Goal: Task Accomplishment & Management: Manage account settings

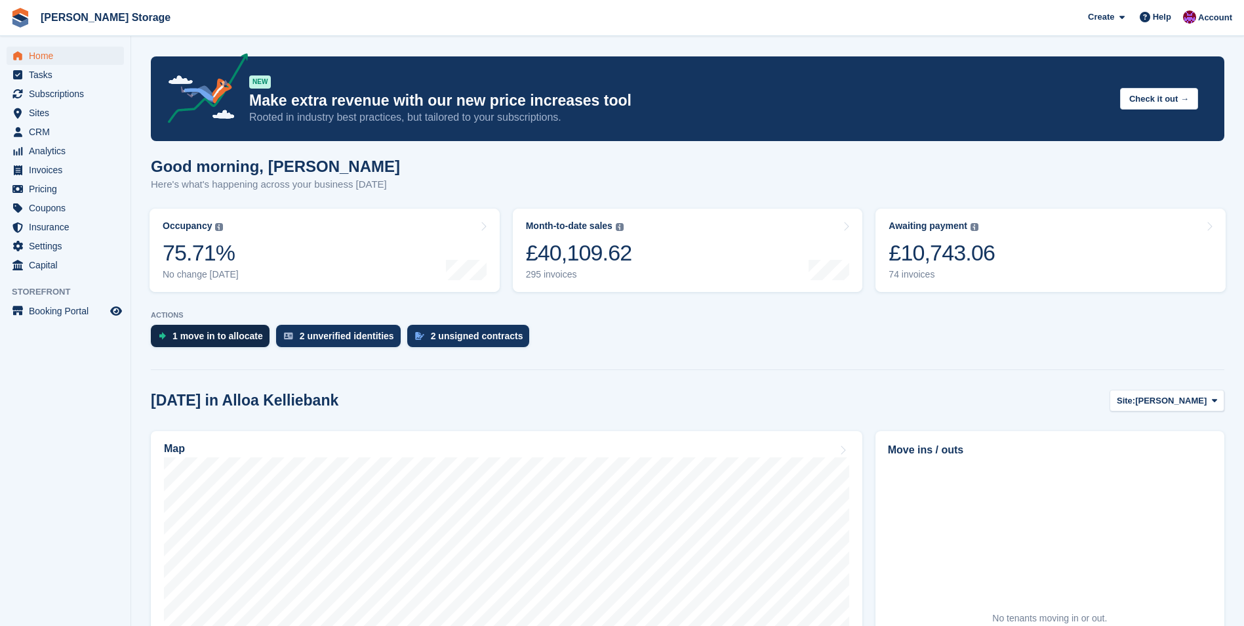
click at [203, 340] on div "1 move in to allocate" at bounding box center [217, 336] width 91 height 10
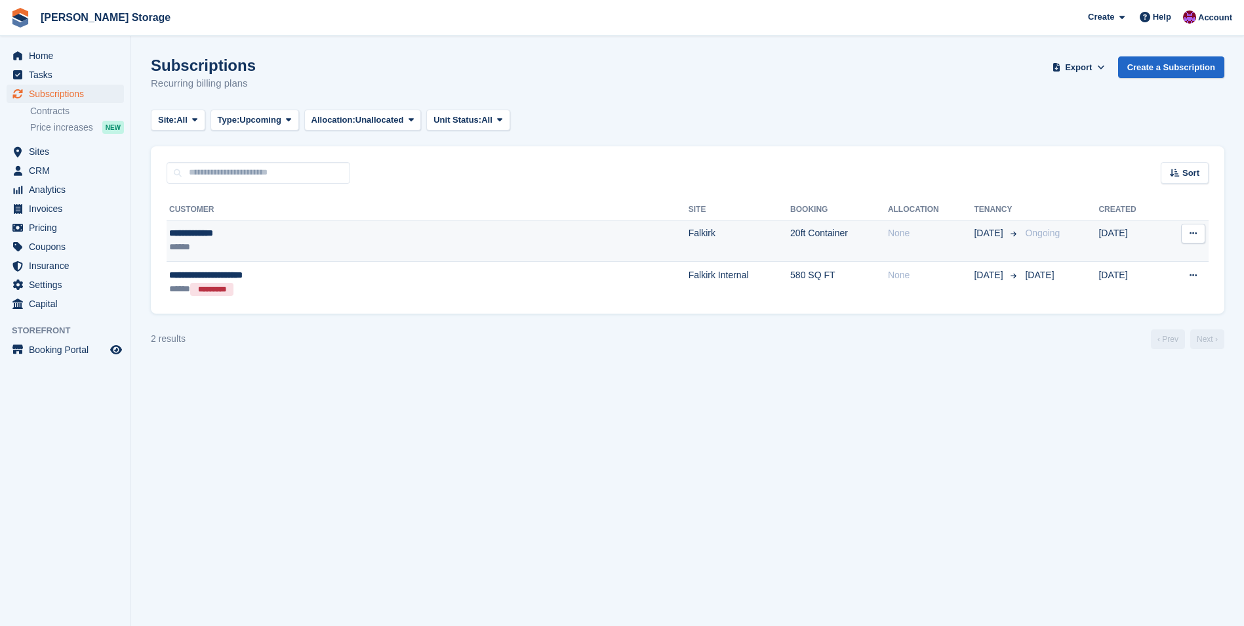
click at [689, 235] on td "Falkirk" at bounding box center [740, 241] width 102 height 42
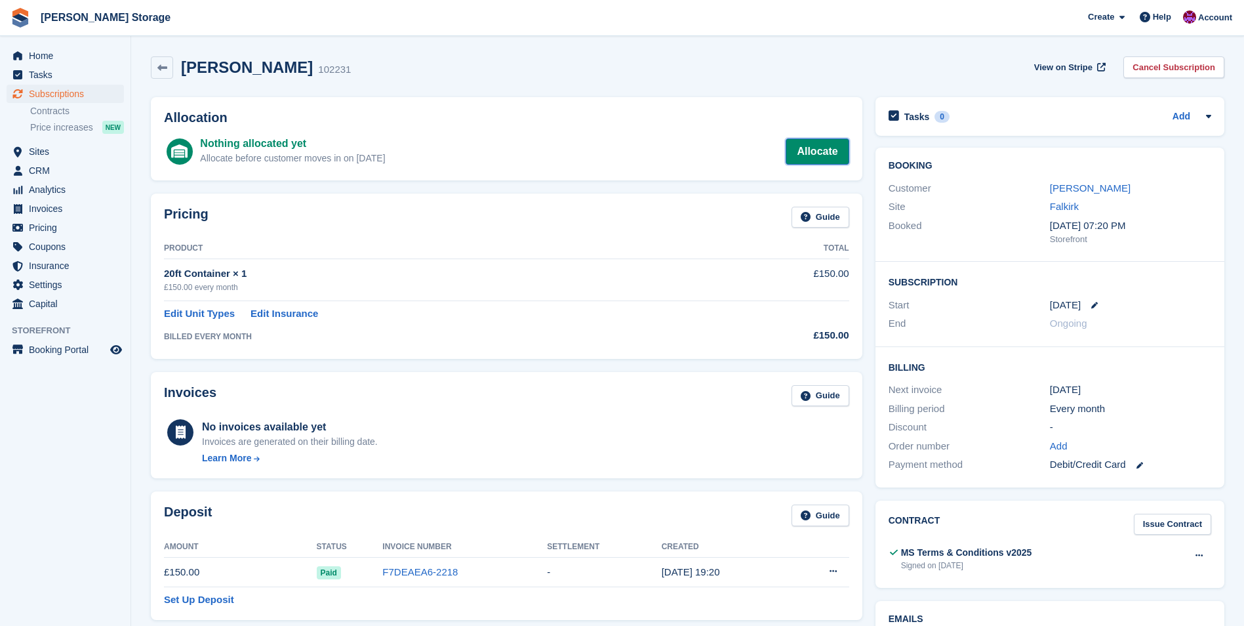
click at [831, 150] on link "Allocate" at bounding box center [817, 151] width 63 height 26
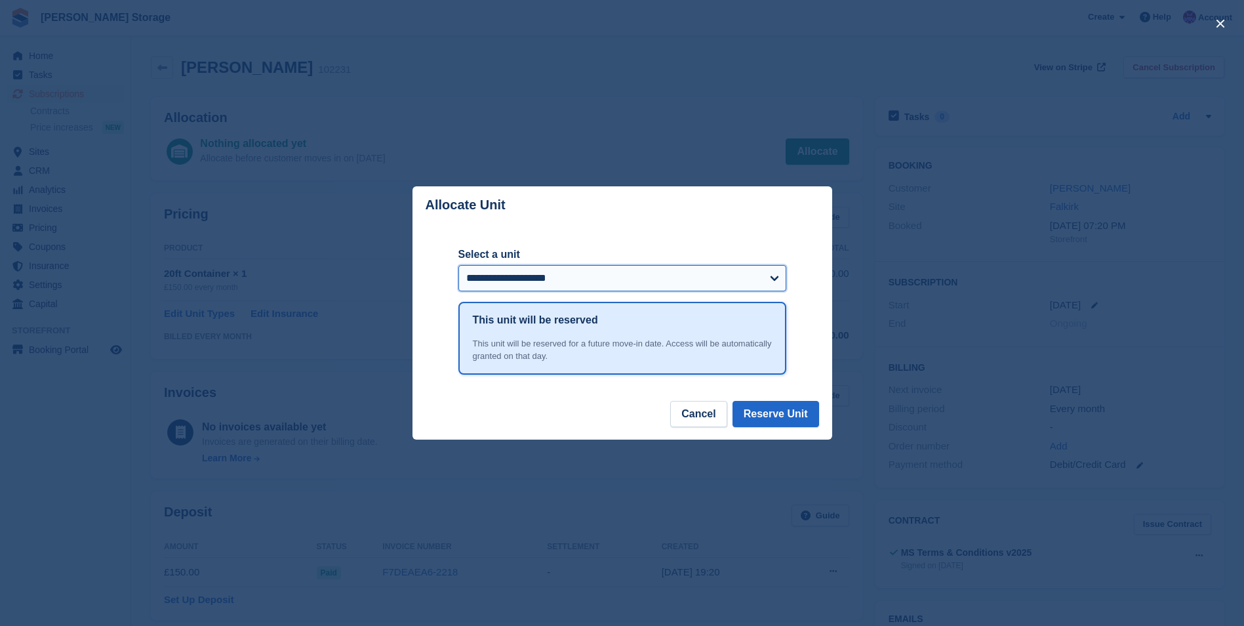
click at [720, 283] on select "**********" at bounding box center [622, 278] width 328 height 26
select select "******"
click at [458, 266] on select "**********" at bounding box center [622, 278] width 328 height 26
click at [780, 420] on button "Reserve Unit" at bounding box center [776, 414] width 87 height 26
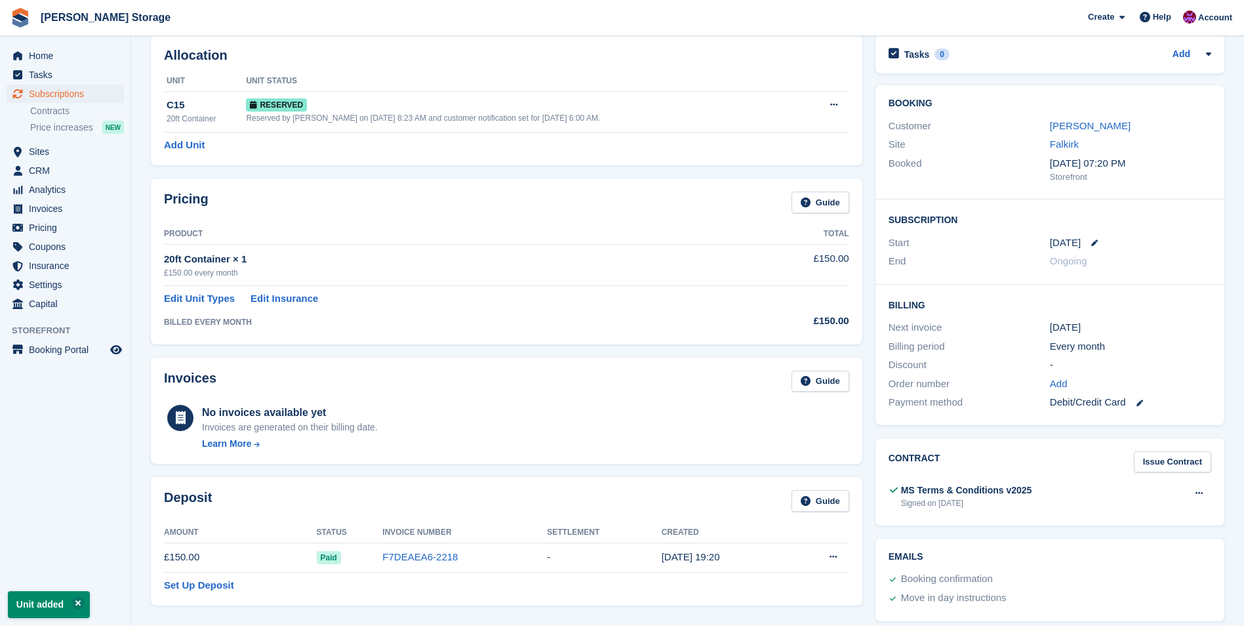
scroll to position [131, 0]
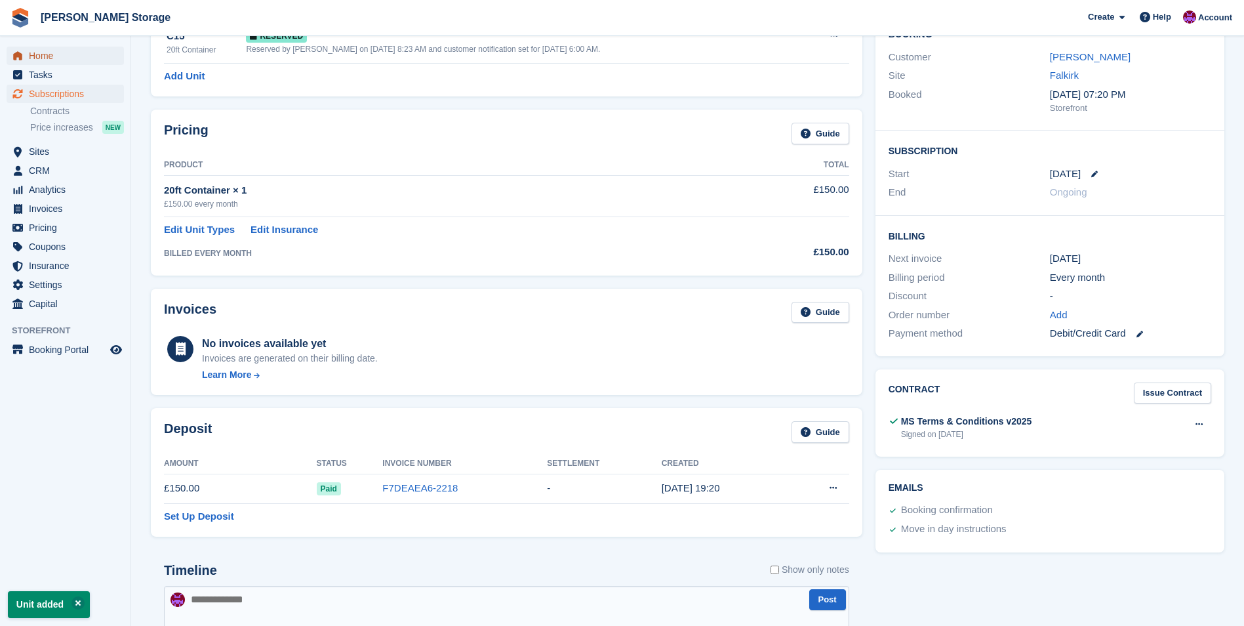
click at [33, 55] on span "Home" at bounding box center [68, 56] width 79 height 18
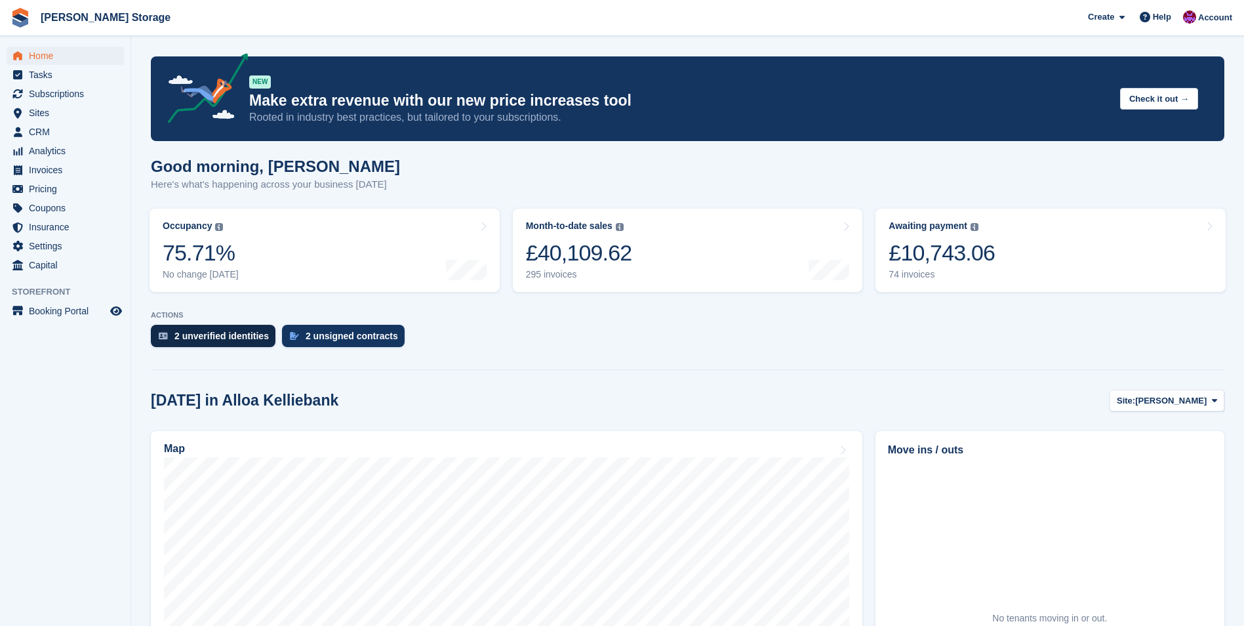
click at [211, 335] on div "2 unverified identities" at bounding box center [221, 336] width 94 height 10
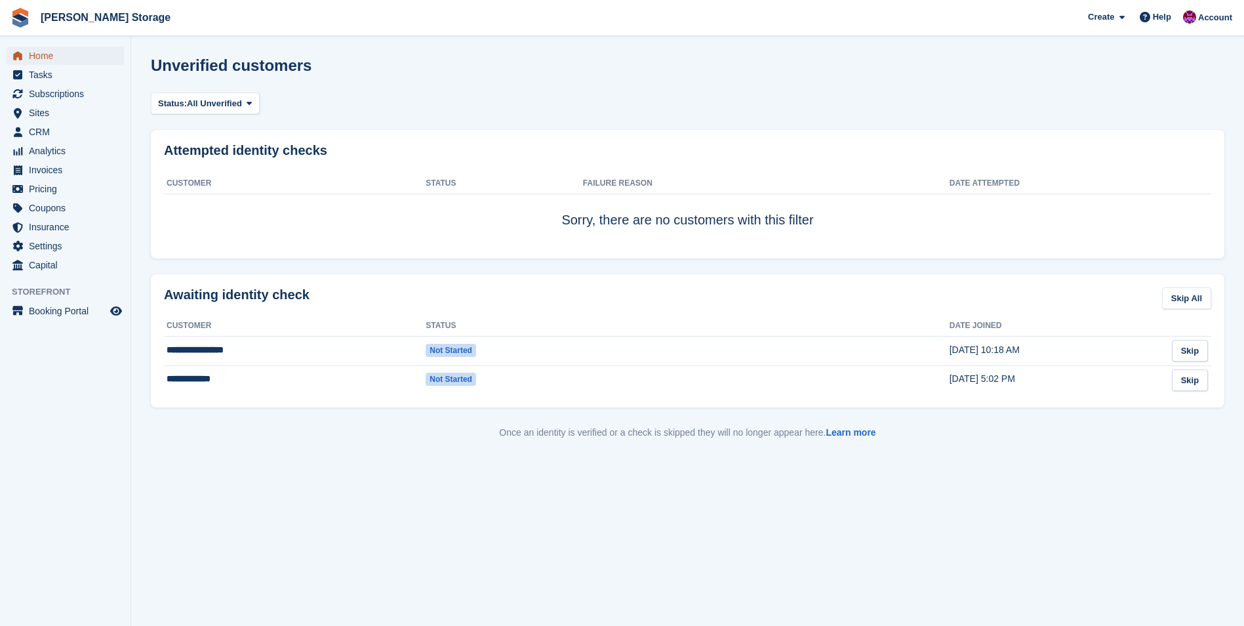
click at [45, 58] on span "Home" at bounding box center [68, 56] width 79 height 18
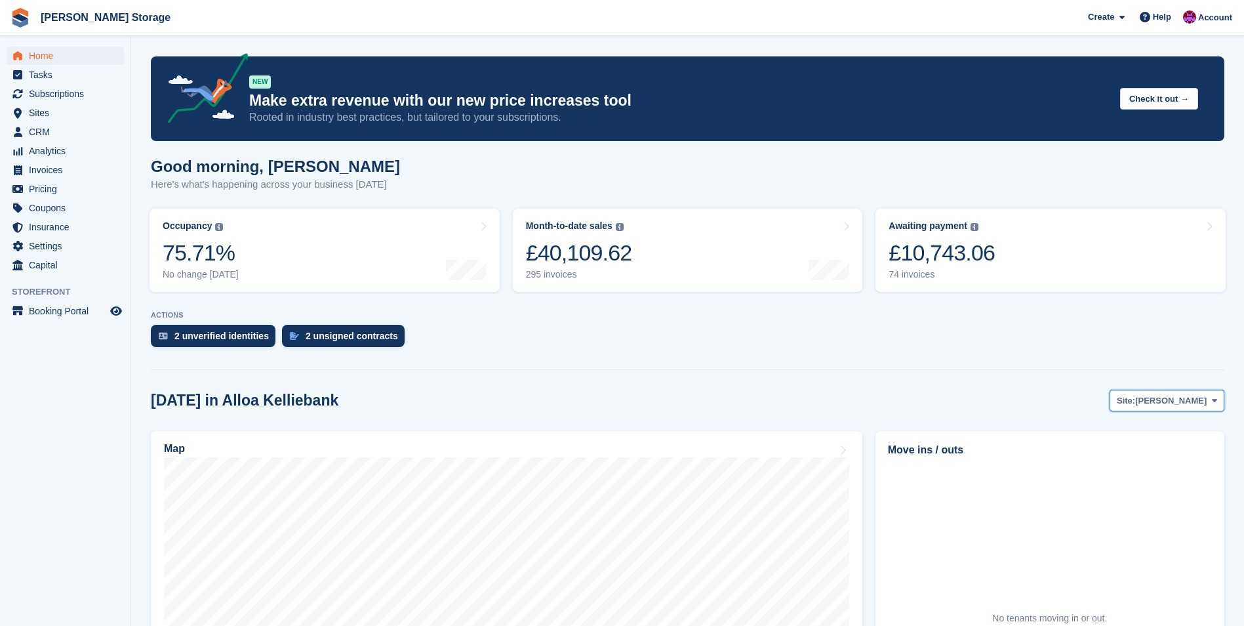
click at [1198, 403] on span "[PERSON_NAME]" at bounding box center [1170, 400] width 71 height 13
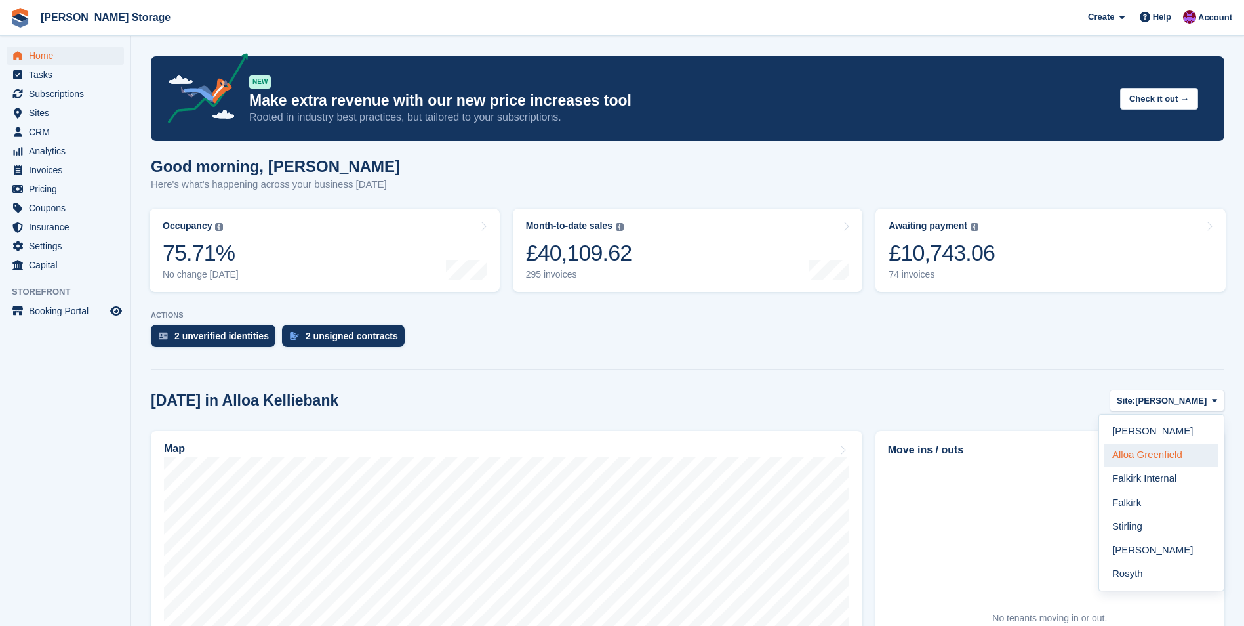
click at [1193, 449] on link "Alloa Greenfield" at bounding box center [1161, 455] width 114 height 24
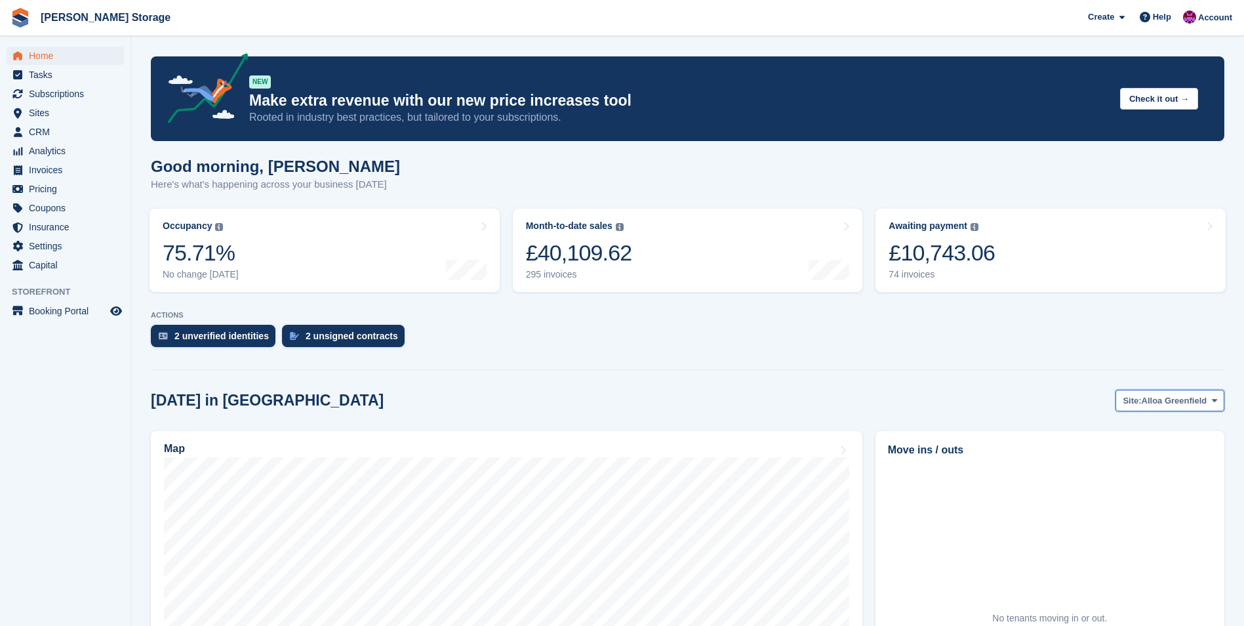
click at [1190, 405] on span "Alloa Greenfield" at bounding box center [1175, 400] width 66 height 13
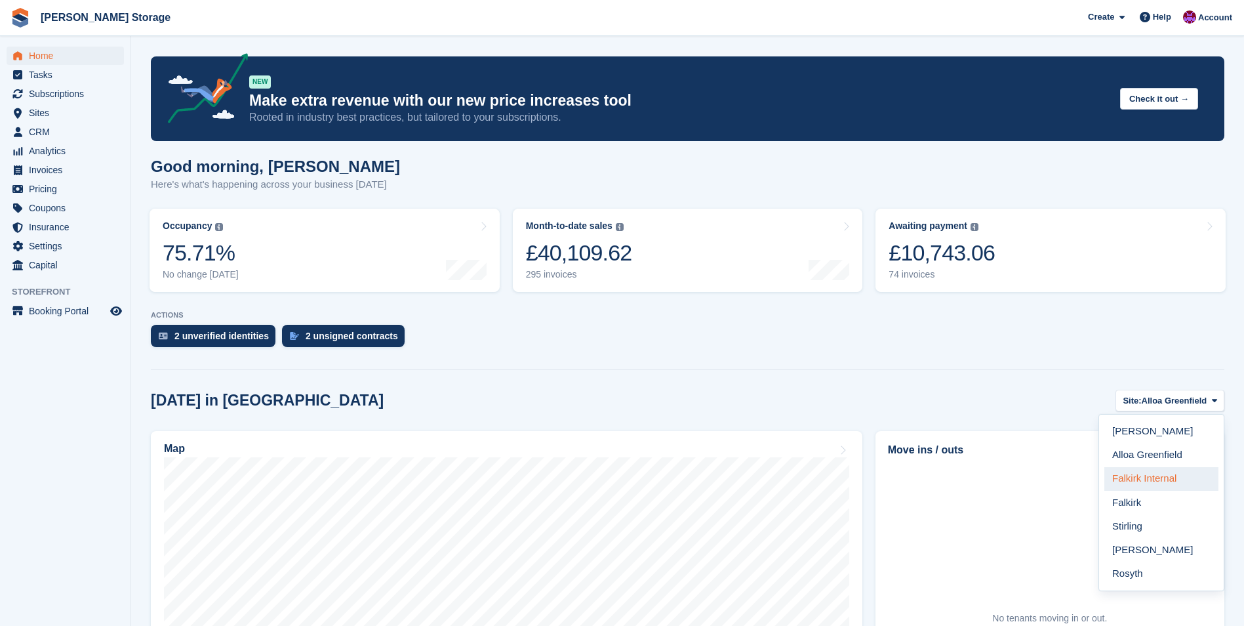
click at [1175, 479] on link "Falkirk Internal" at bounding box center [1161, 479] width 114 height 24
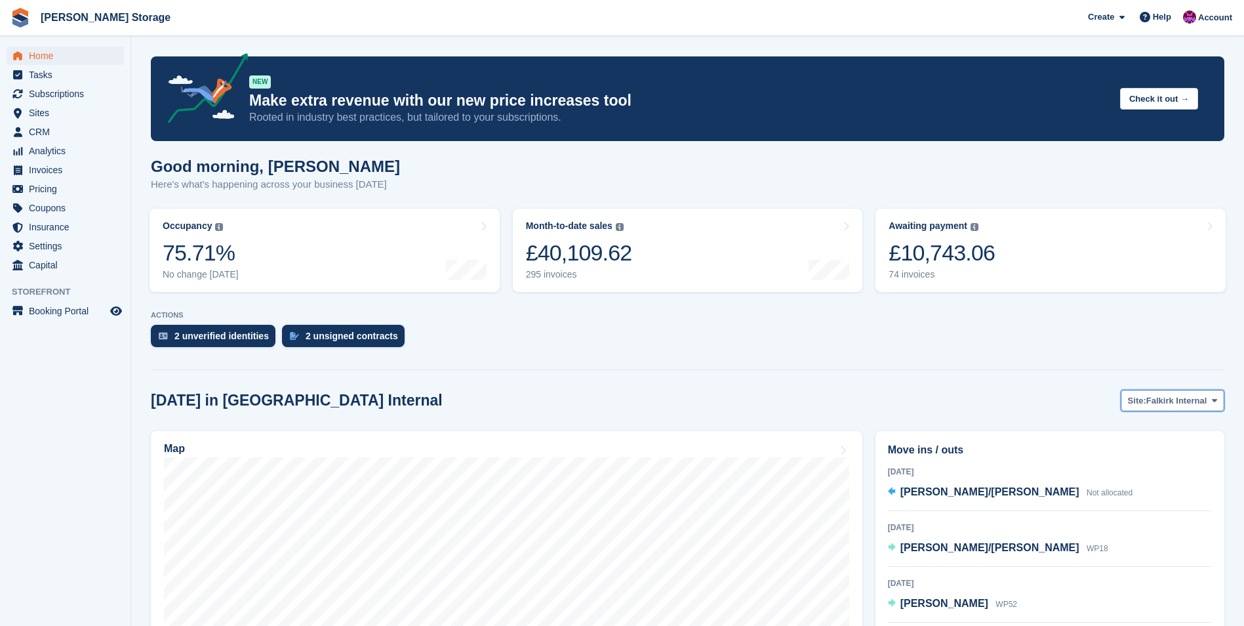
click at [1194, 399] on span "Falkirk Internal" at bounding box center [1176, 400] width 60 height 13
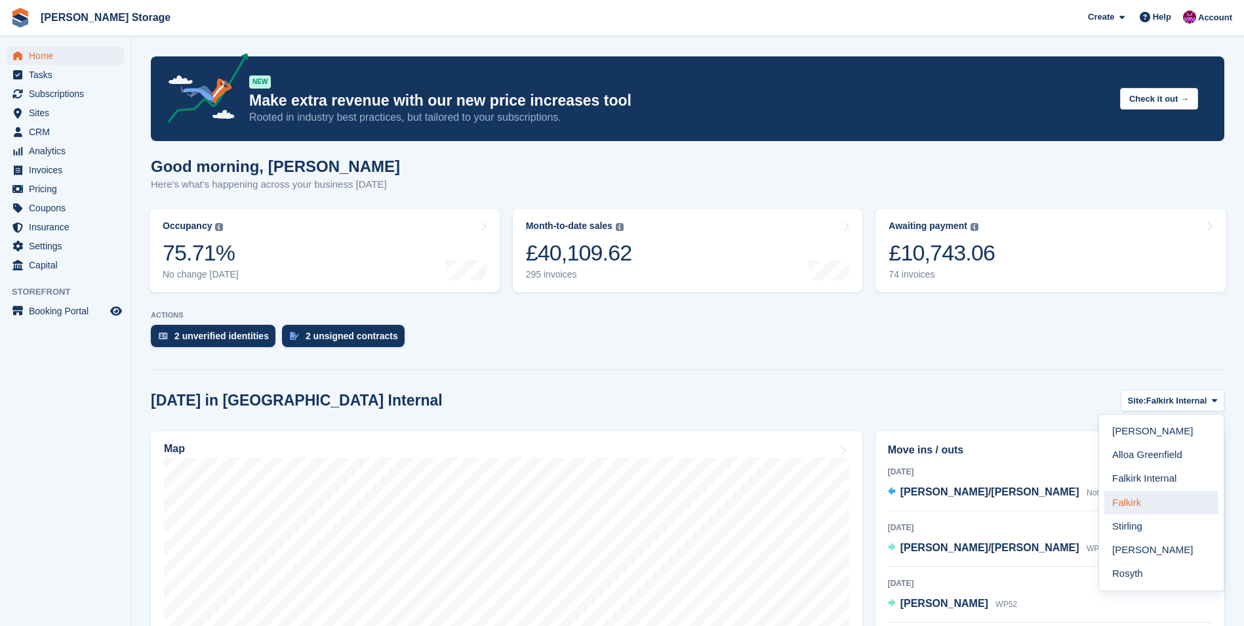
click at [1177, 495] on link "Falkirk" at bounding box center [1161, 503] width 114 height 24
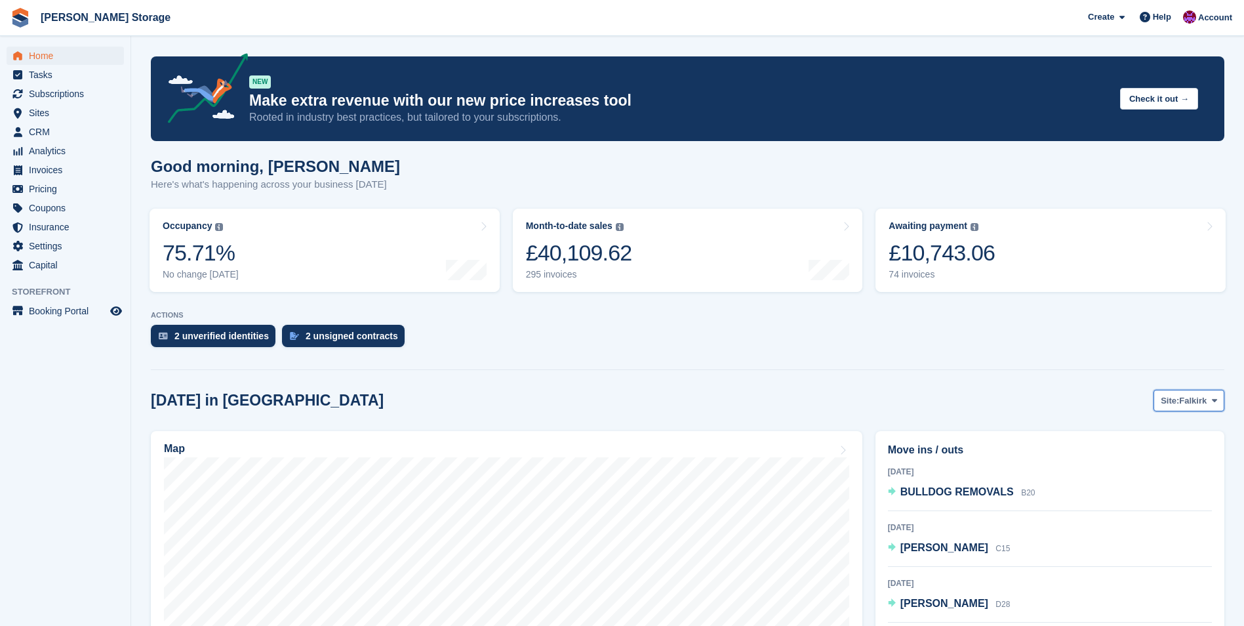
click at [1205, 398] on span "Falkirk" at bounding box center [1193, 400] width 28 height 13
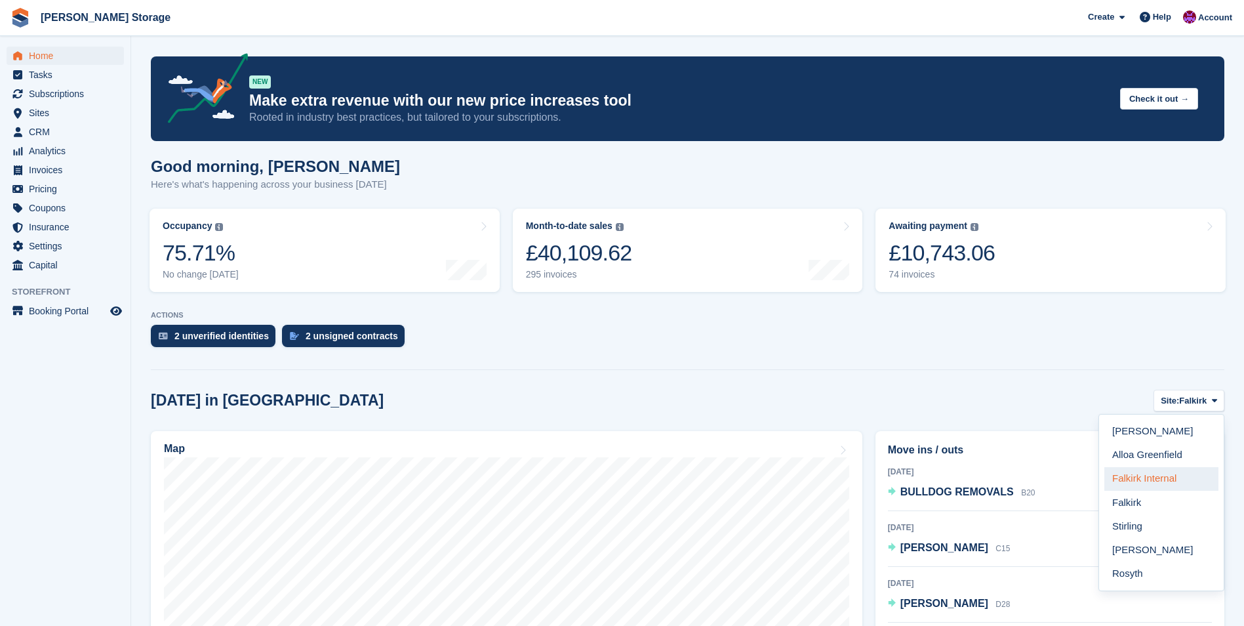
click at [1161, 477] on link "Falkirk Internal" at bounding box center [1161, 479] width 114 height 24
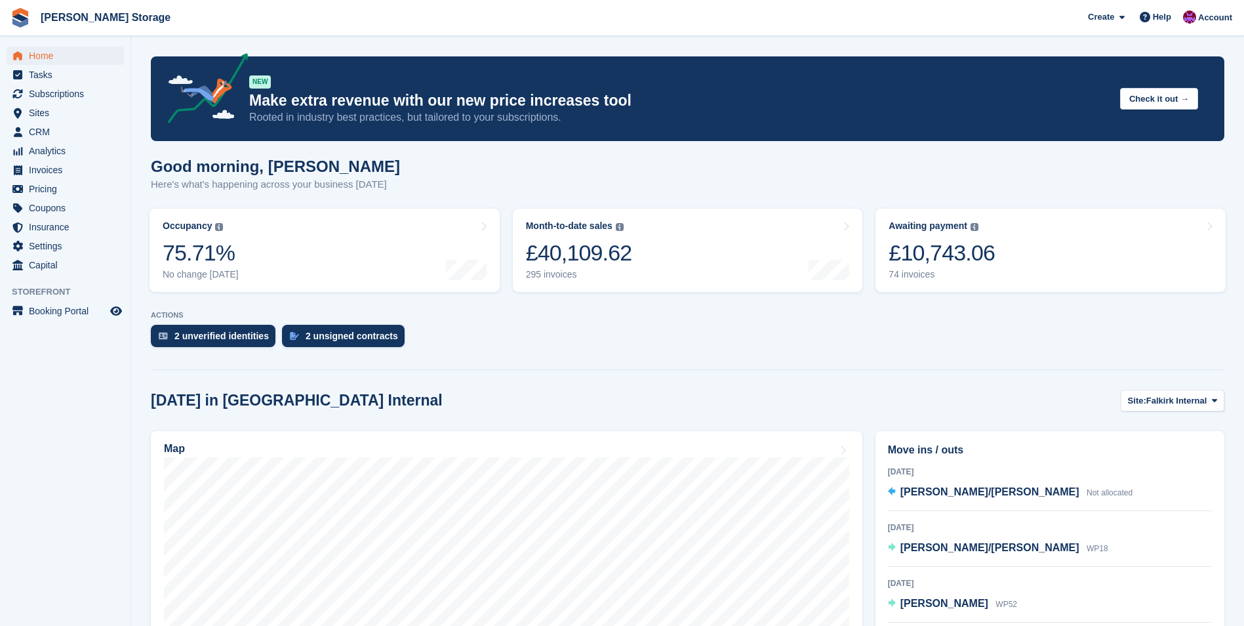
click at [1193, 386] on section "NEW Make extra revenue with our new price increases tool Rooted in industry bes…" at bounding box center [687, 627] width 1113 height 1254
click at [1192, 401] on span "Falkirk Internal" at bounding box center [1176, 400] width 60 height 13
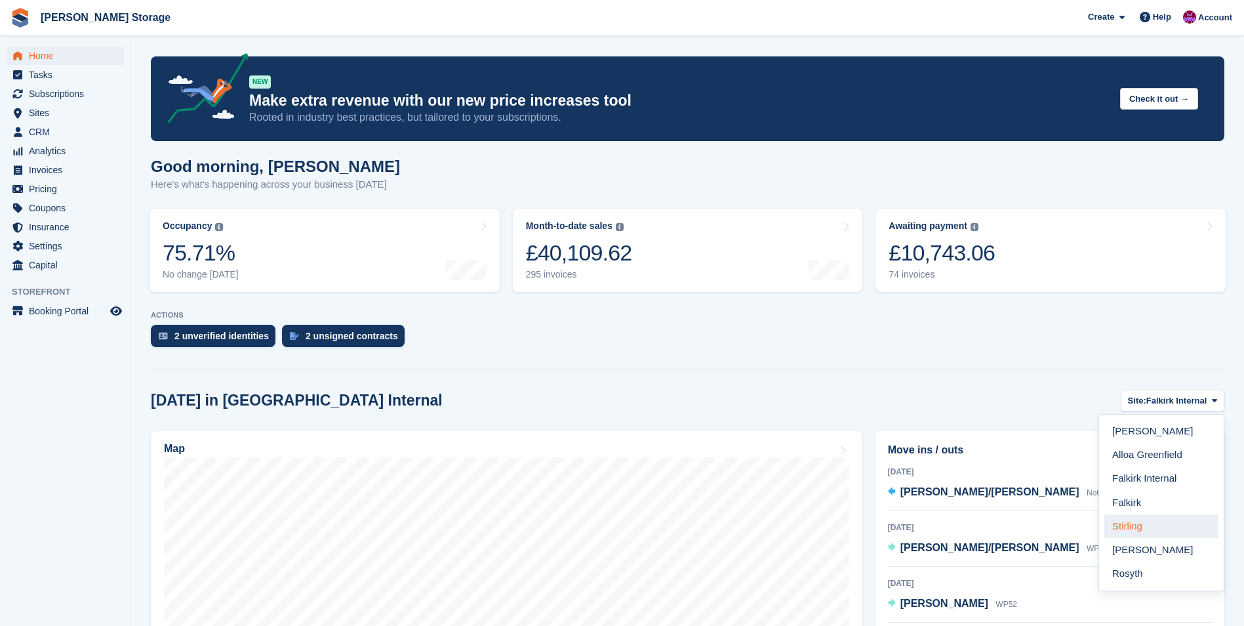
click at [1156, 520] on link "Stirling" at bounding box center [1161, 526] width 114 height 24
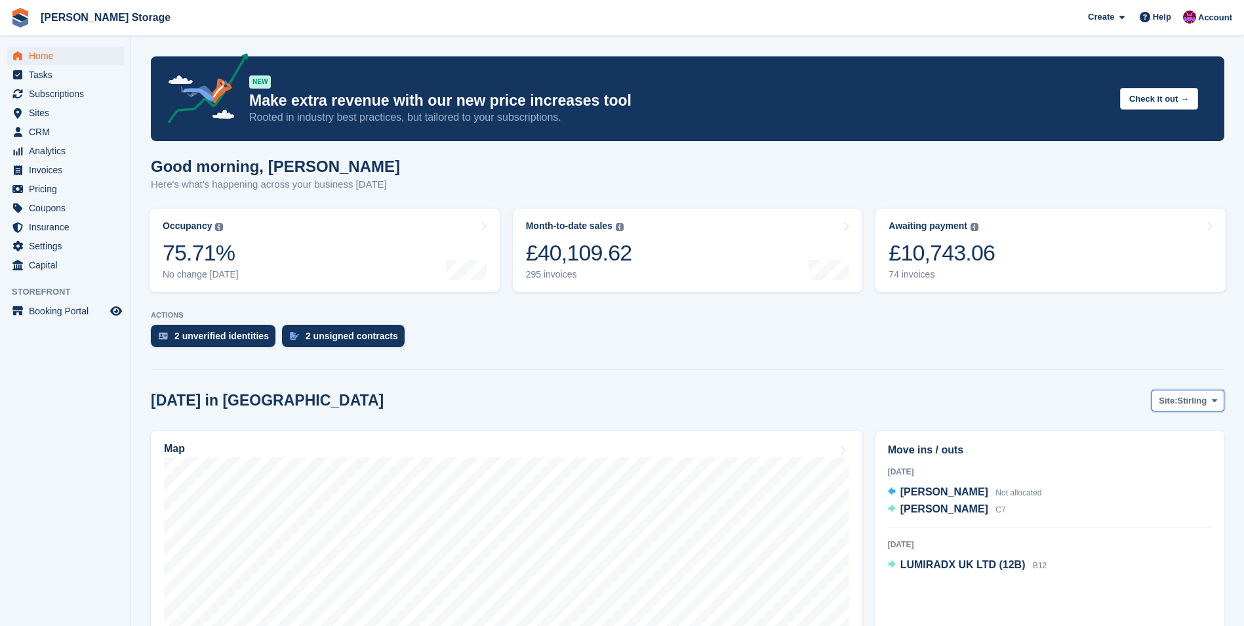
click at [1180, 409] on button "Site: Stirling" at bounding box center [1188, 401] width 73 height 22
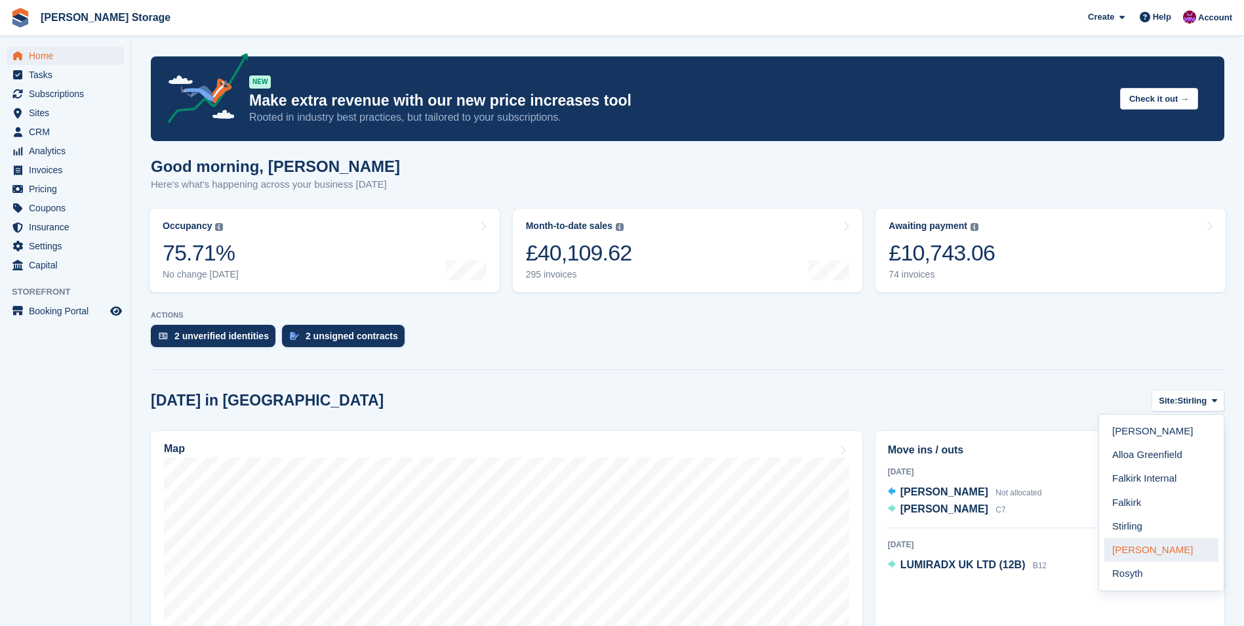
click at [1153, 548] on link "[PERSON_NAME]" at bounding box center [1161, 550] width 114 height 24
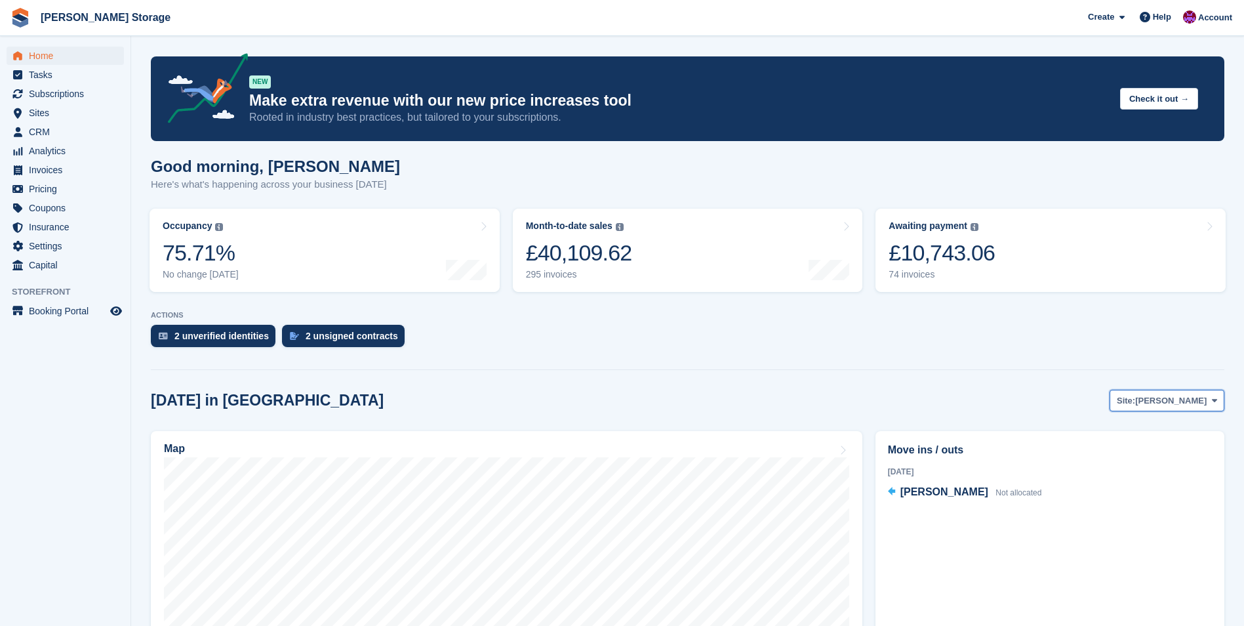
click at [1190, 407] on span "[PERSON_NAME]" at bounding box center [1170, 400] width 71 height 13
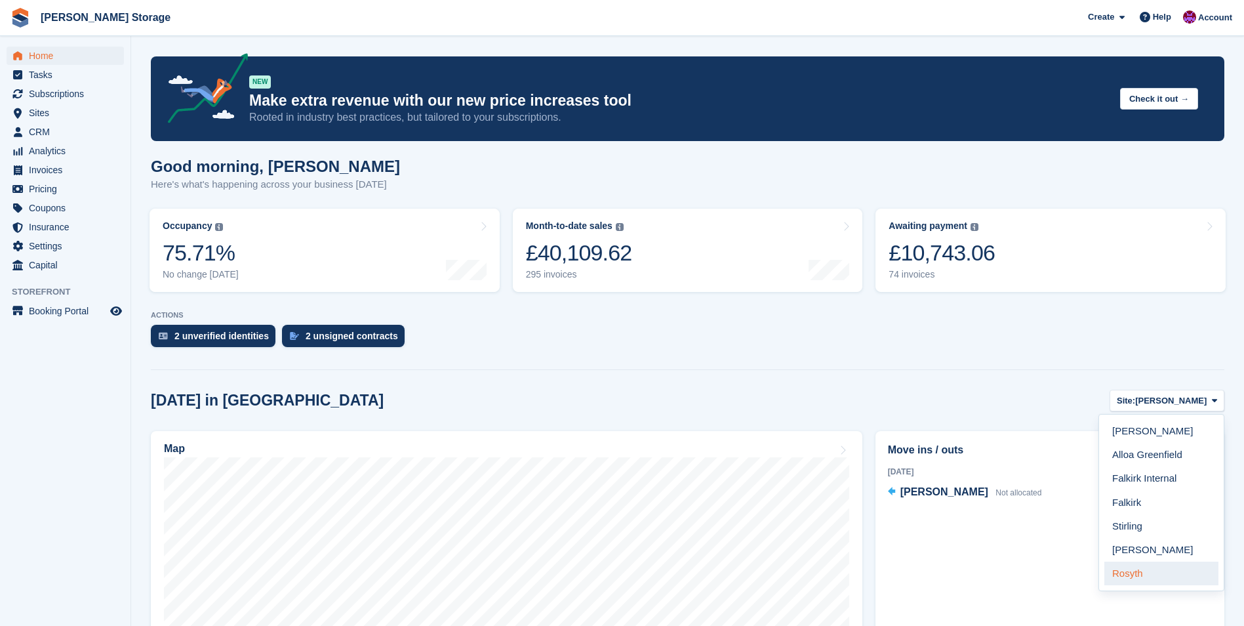
click at [1127, 565] on link "Rosyth" at bounding box center [1161, 573] width 114 height 24
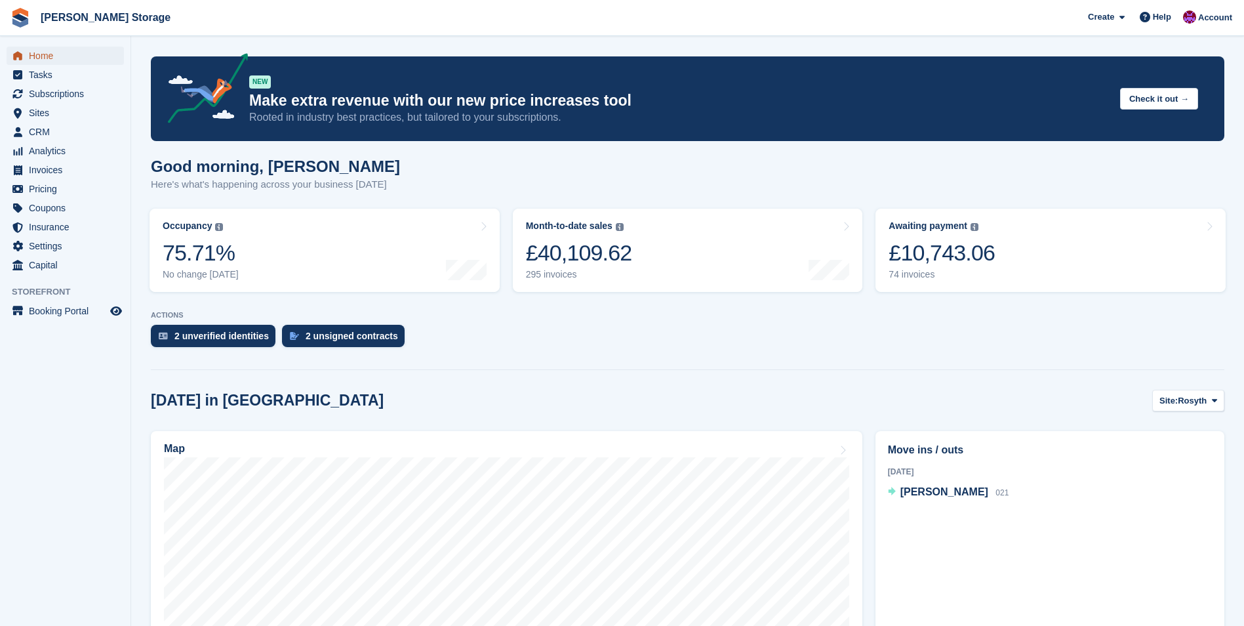
click at [41, 57] on span "Home" at bounding box center [68, 56] width 79 height 18
click at [340, 334] on div "2 unsigned contracts" at bounding box center [352, 336] width 92 height 10
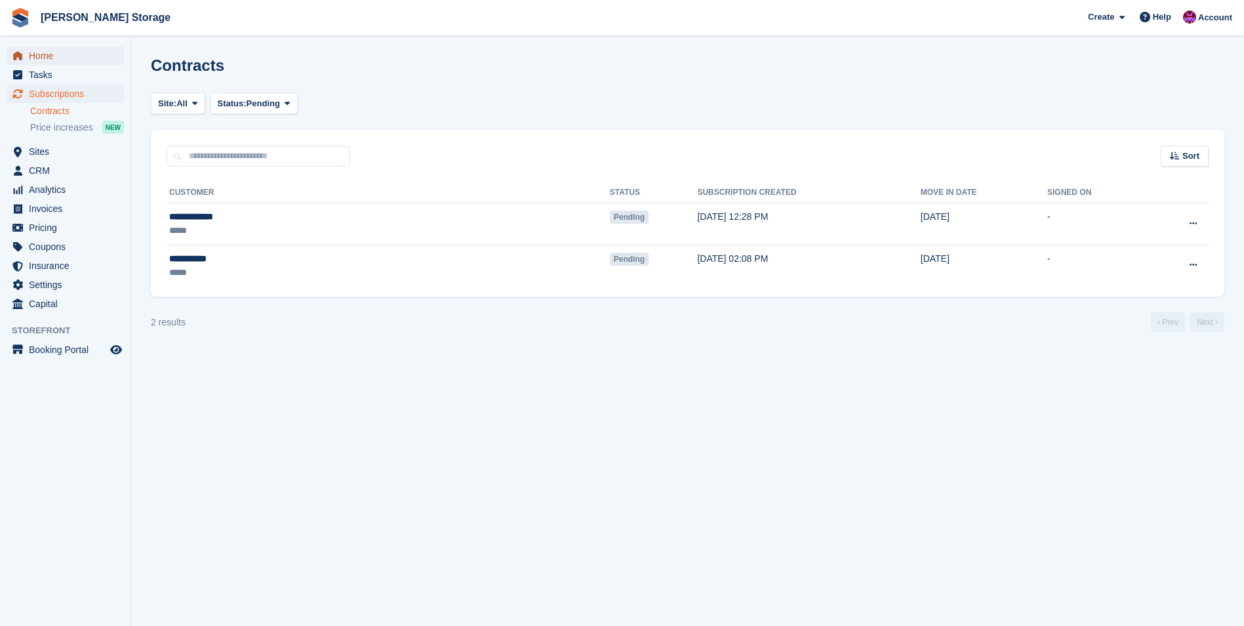
click at [45, 55] on span "Home" at bounding box center [68, 56] width 79 height 18
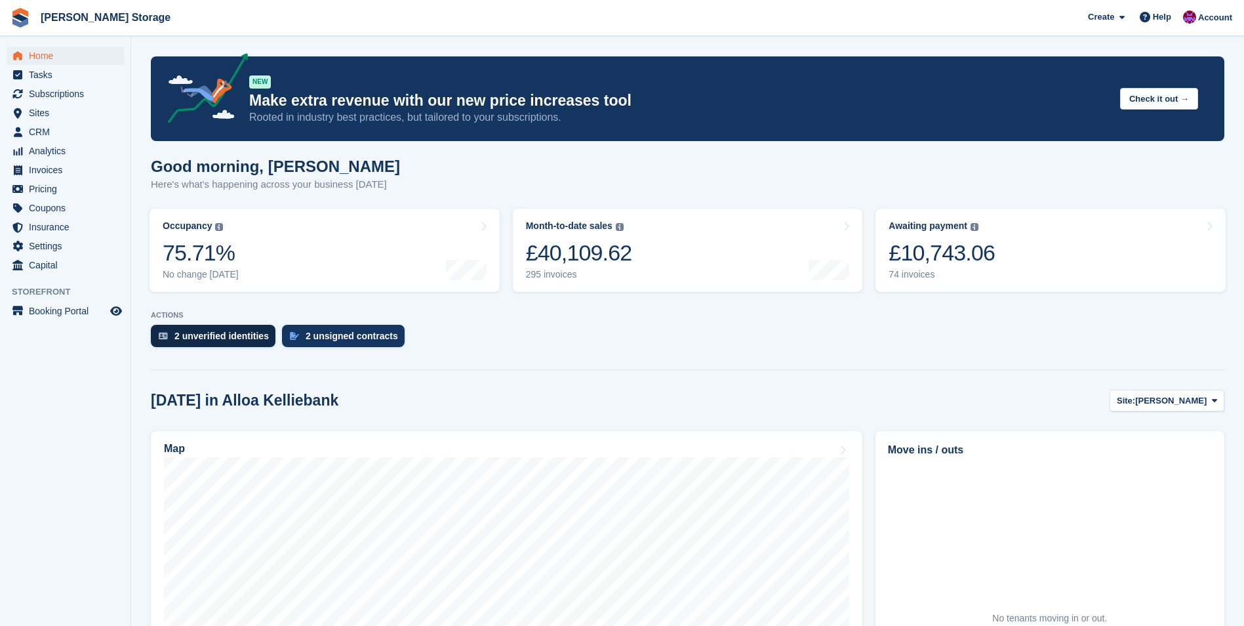
click at [230, 341] on div "2 unverified identities" at bounding box center [221, 336] width 94 height 10
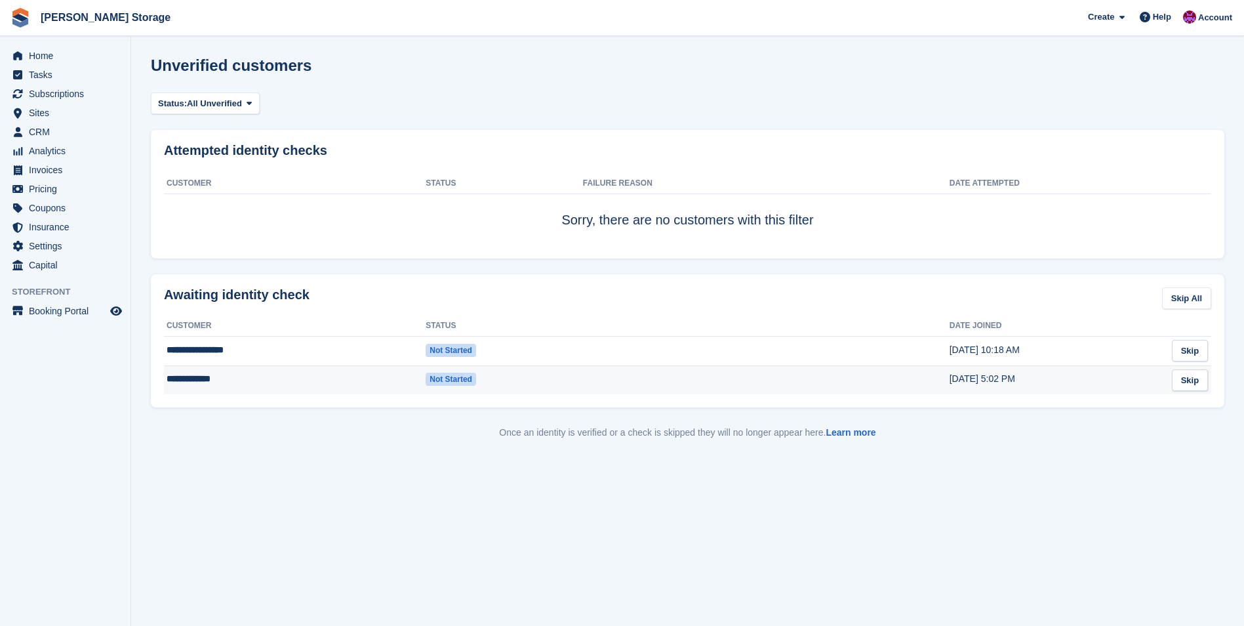
click at [301, 384] on td "**********" at bounding box center [295, 379] width 262 height 29
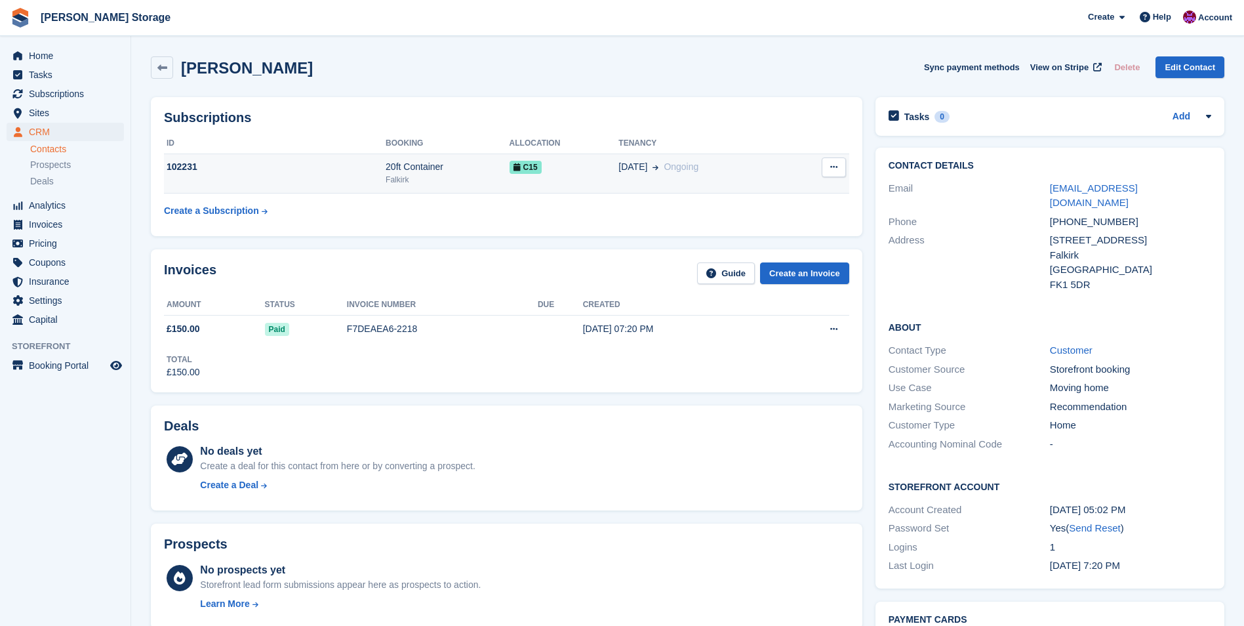
click at [435, 174] on div "20ft Container" at bounding box center [448, 167] width 124 height 14
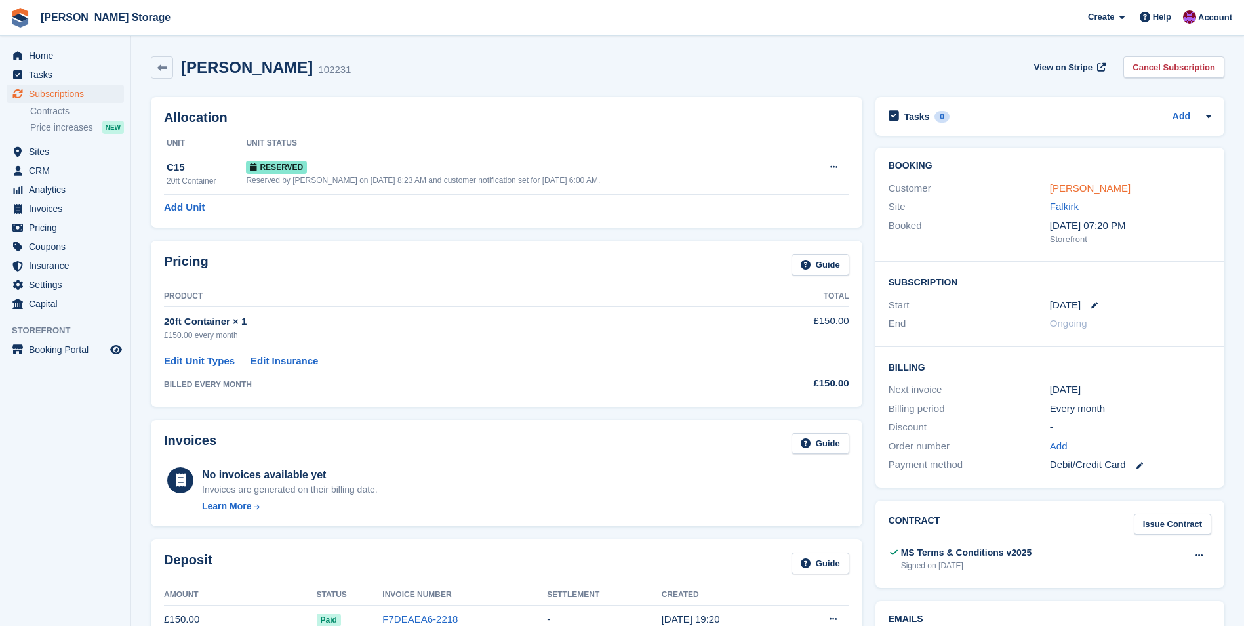
click at [1070, 187] on link "[PERSON_NAME]" at bounding box center [1090, 187] width 81 height 11
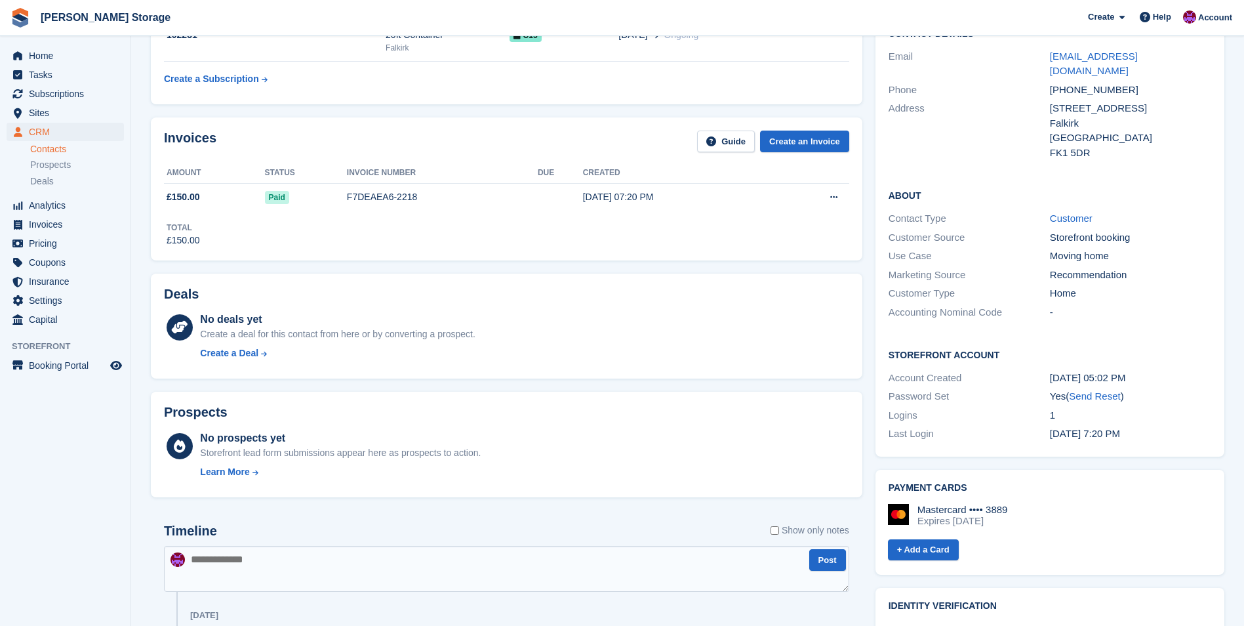
scroll to position [131, 0]
click at [56, 55] on span "Home" at bounding box center [68, 56] width 79 height 18
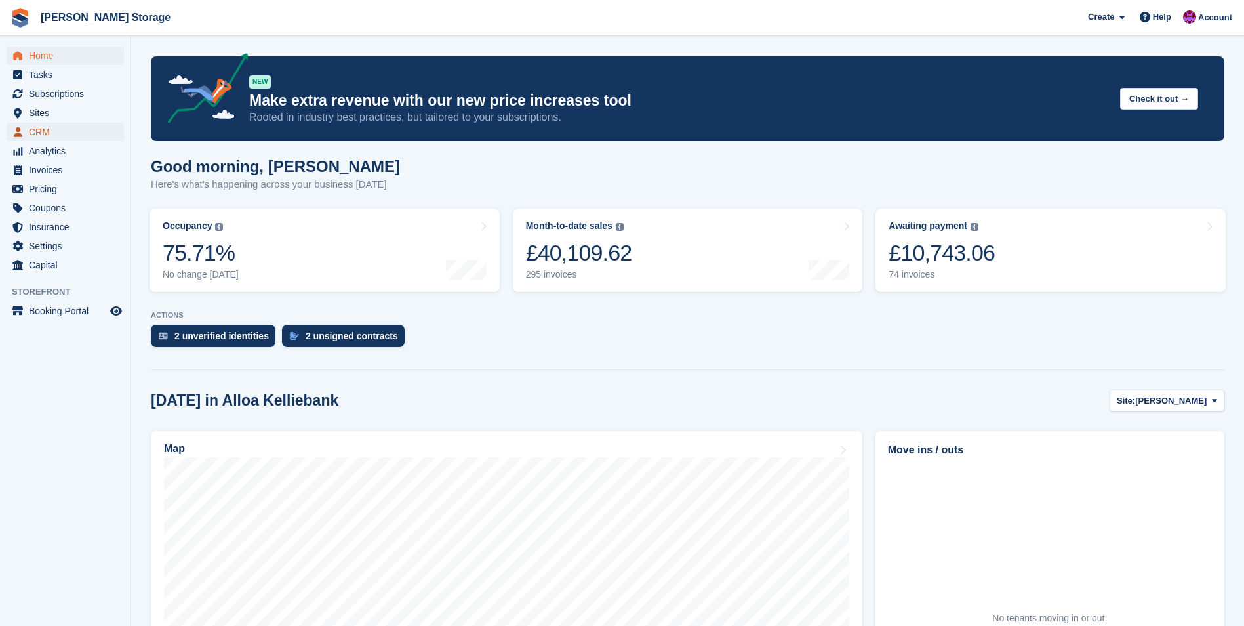
click at [41, 127] on span "CRM" at bounding box center [68, 132] width 79 height 18
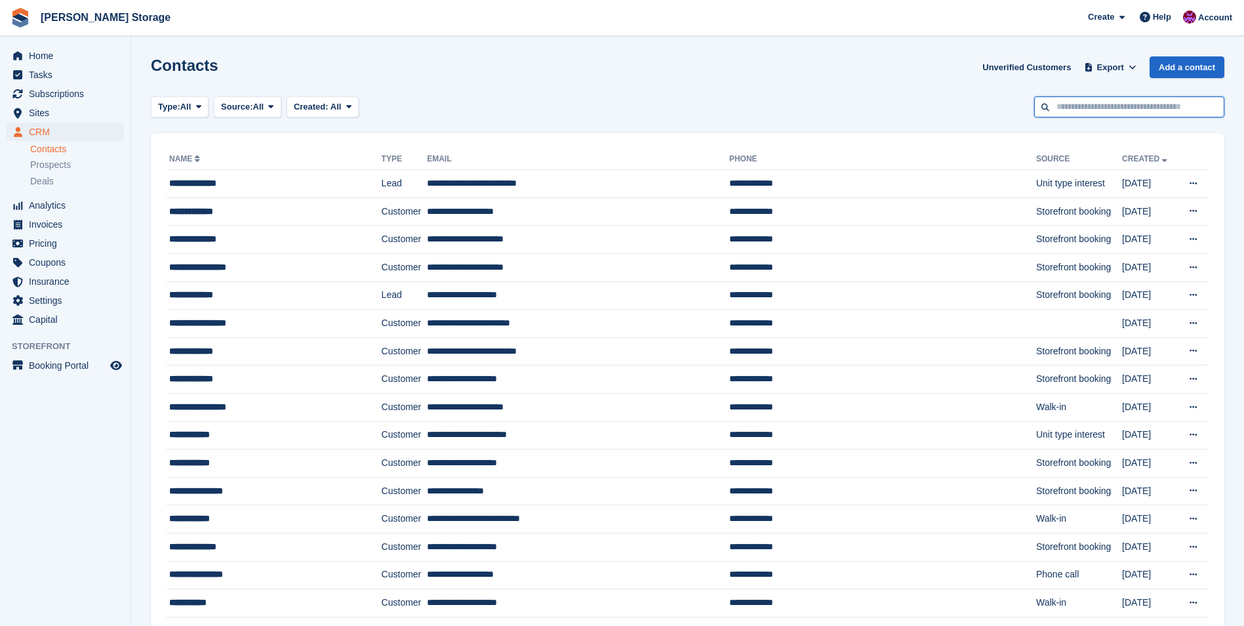
click at [1137, 105] on input "text" at bounding box center [1129, 107] width 190 height 22
type input "******"
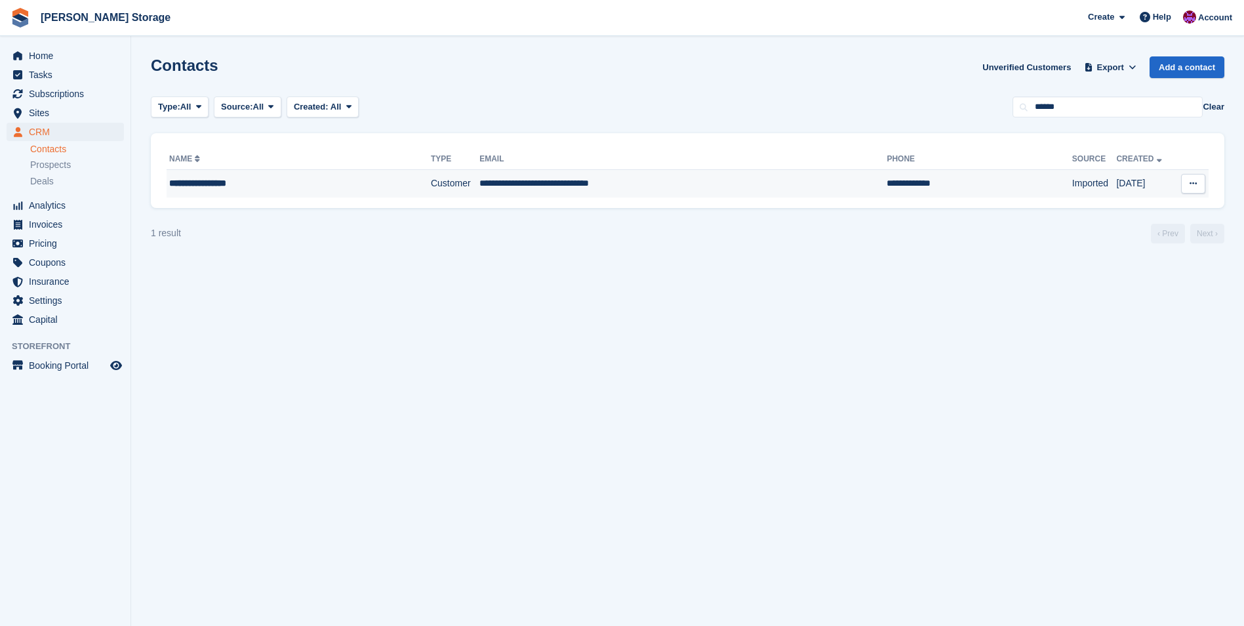
click at [590, 180] on td "**********" at bounding box center [682, 184] width 407 height 28
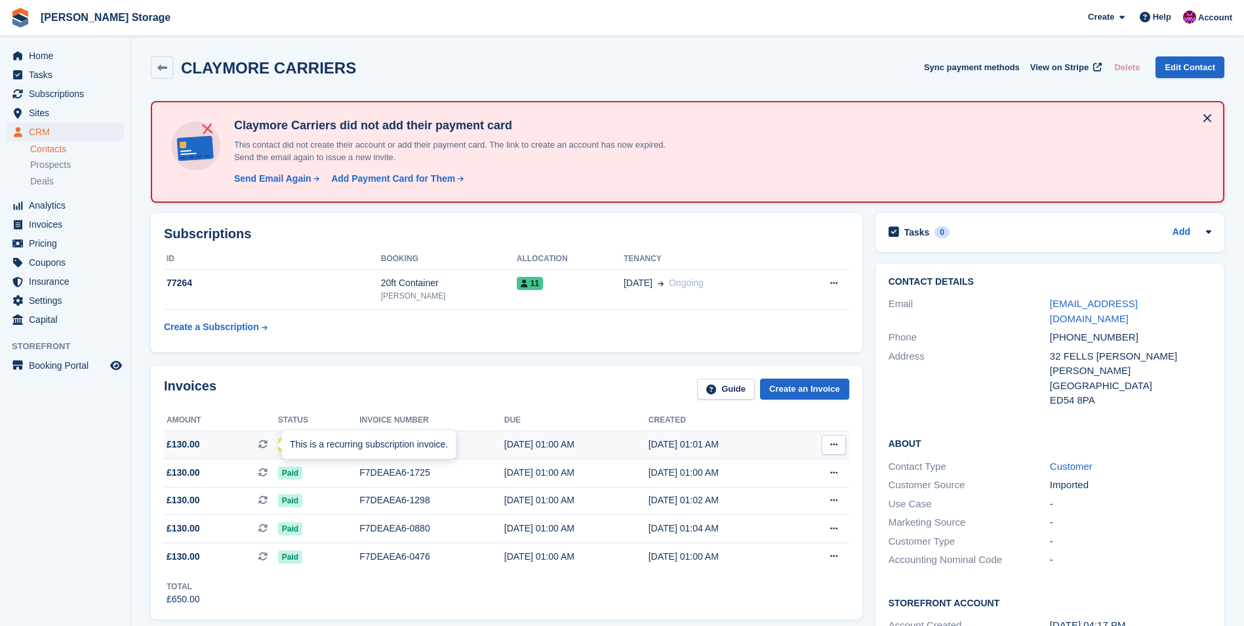
click at [297, 441] on div "This is a recurring subscription invoice." at bounding box center [369, 444] width 174 height 29
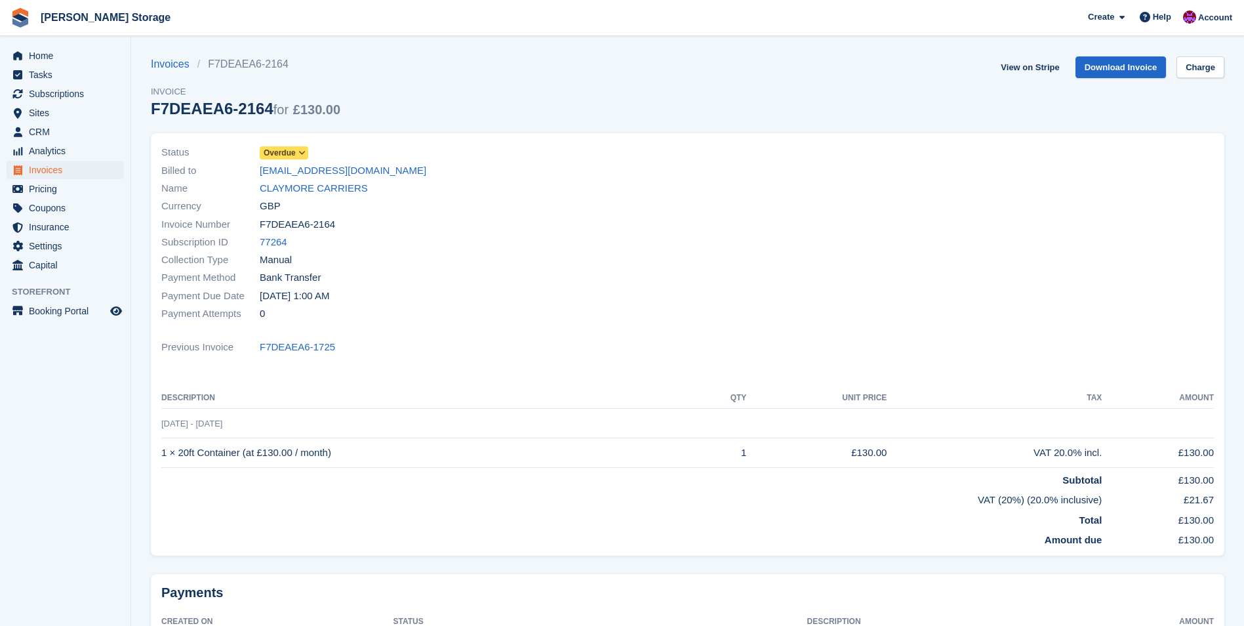
click at [287, 149] on span "Overdue" at bounding box center [280, 153] width 32 height 12
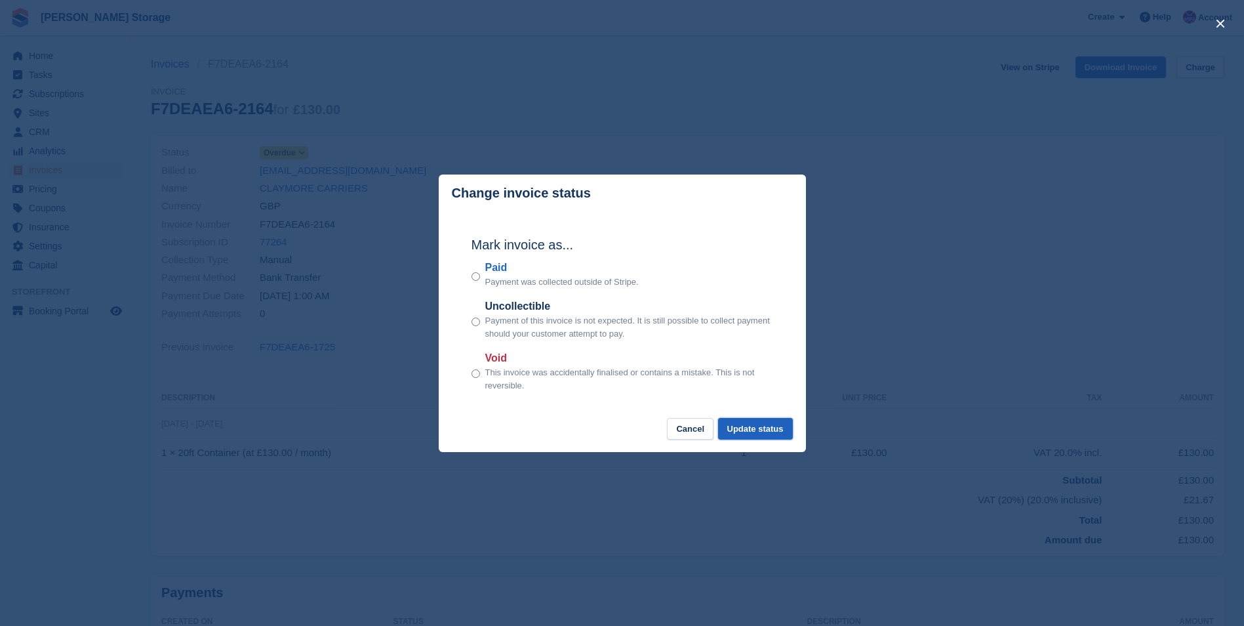
click at [756, 426] on button "Update status" at bounding box center [755, 429] width 75 height 22
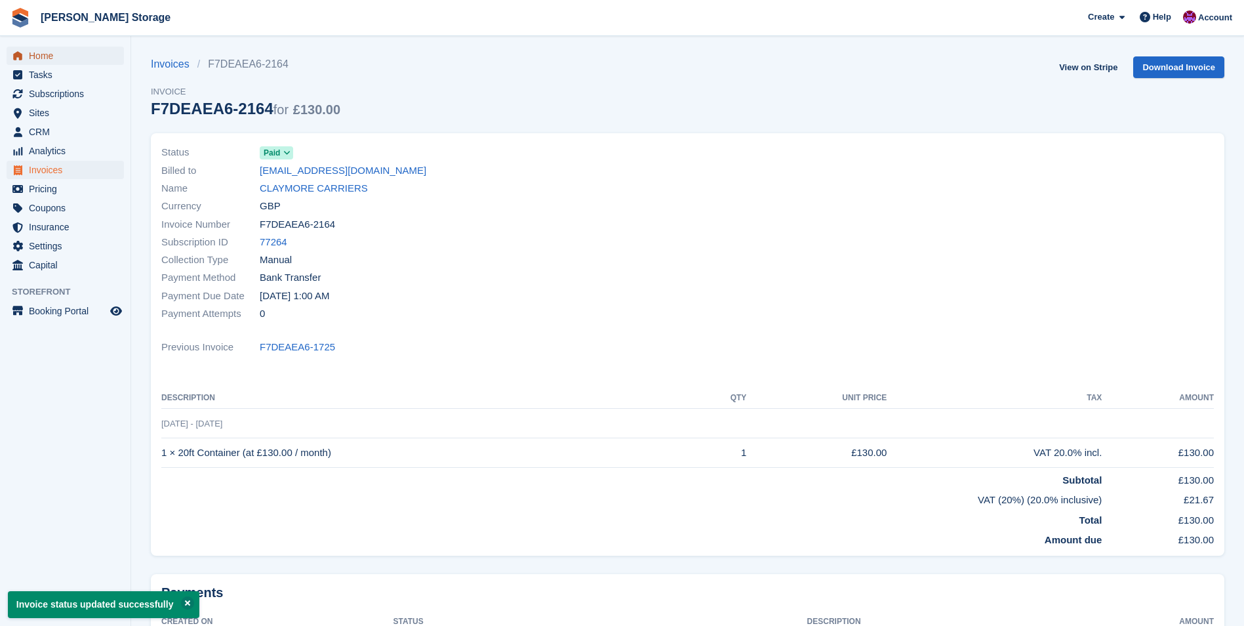
click at [39, 51] on span "Home" at bounding box center [68, 56] width 79 height 18
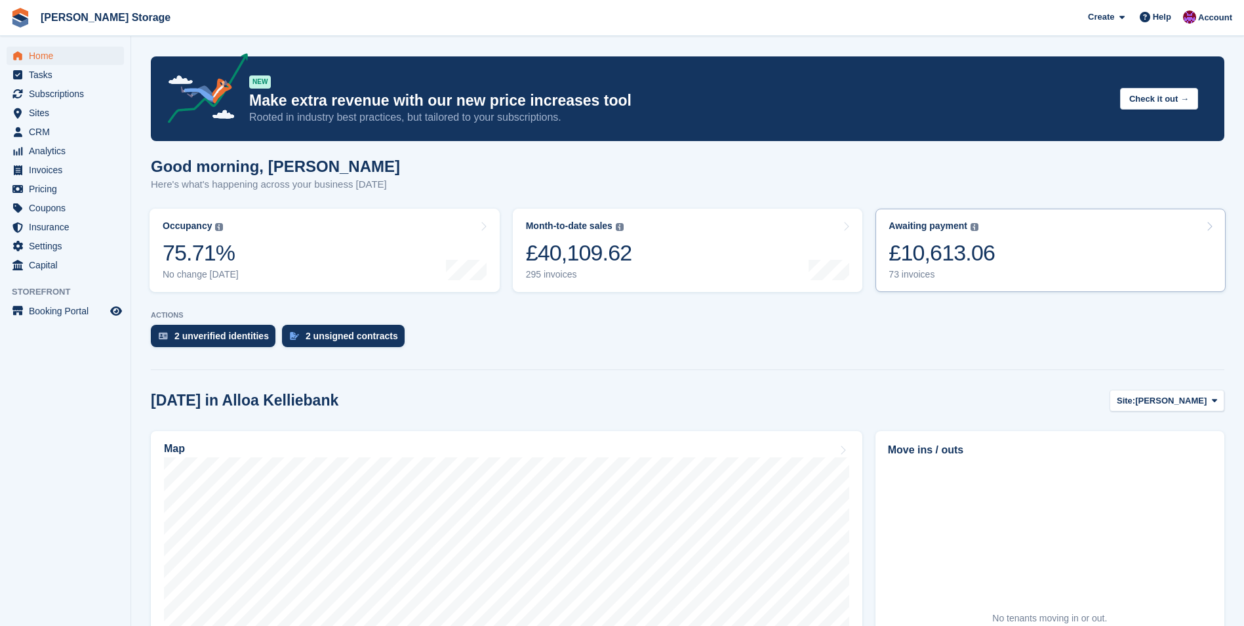
click at [992, 265] on link "Awaiting payment The total outstanding balance on all open invoices. £10,613.06…" at bounding box center [1051, 250] width 350 height 83
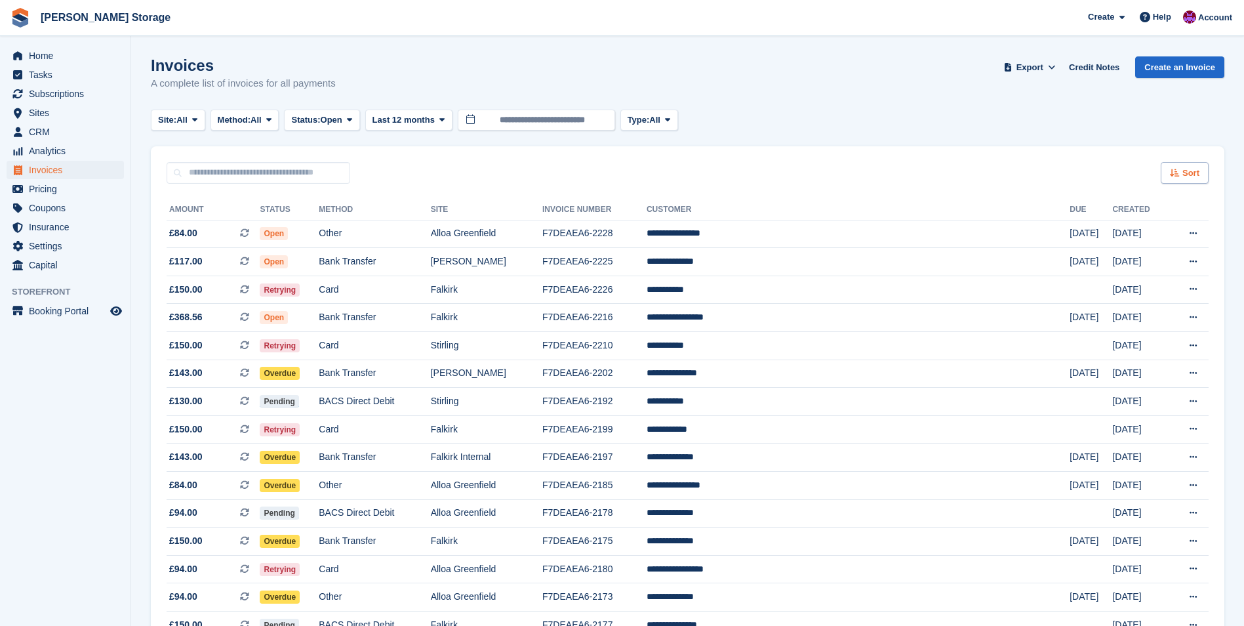
click at [1166, 174] on div "Sort" at bounding box center [1185, 173] width 48 height 22
click at [1168, 260] on span "Created (oldest first)" at bounding box center [1147, 260] width 90 height 10
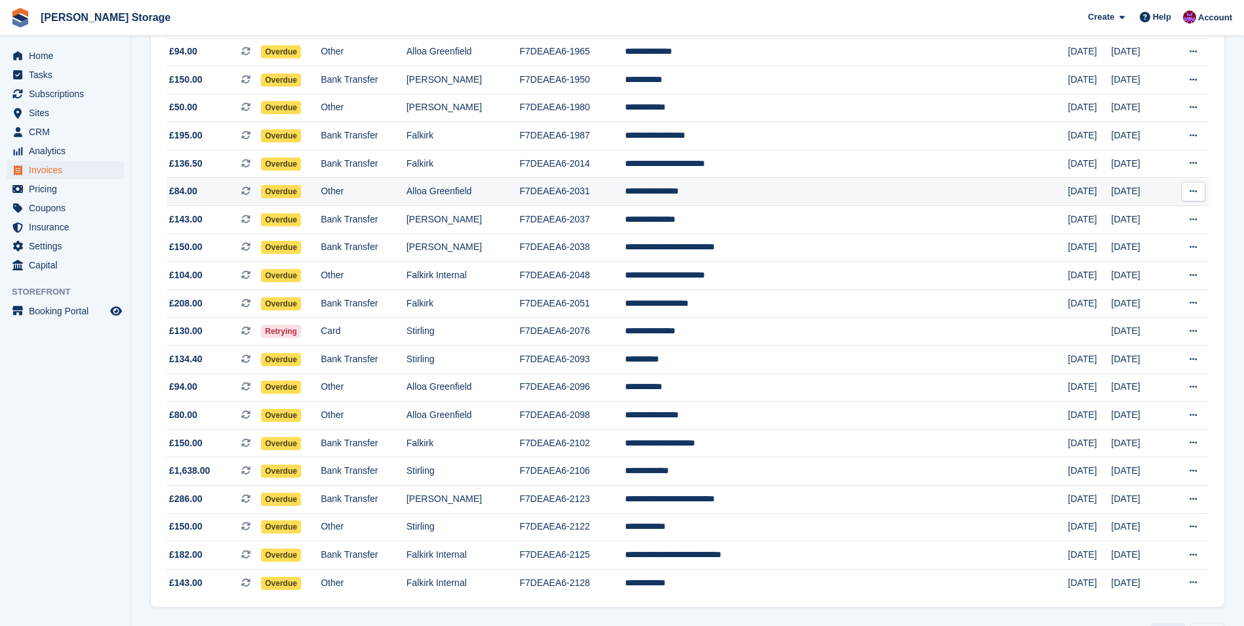
scroll to position [1056, 0]
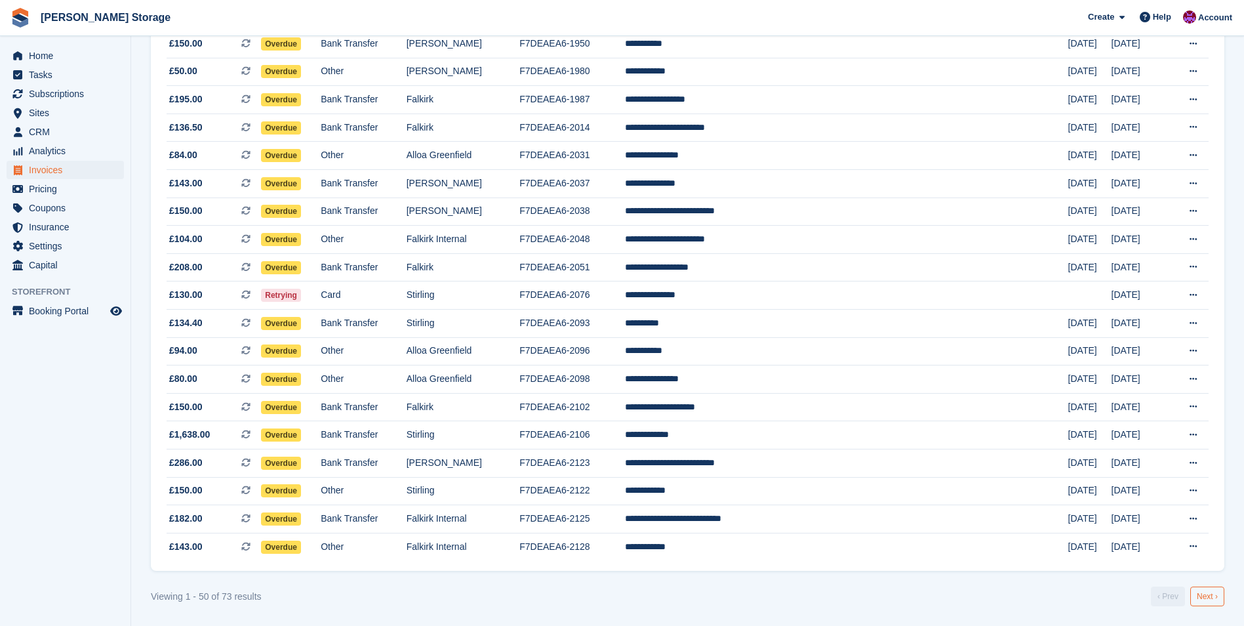
click at [1204, 599] on link "Next ›" at bounding box center [1207, 596] width 34 height 20
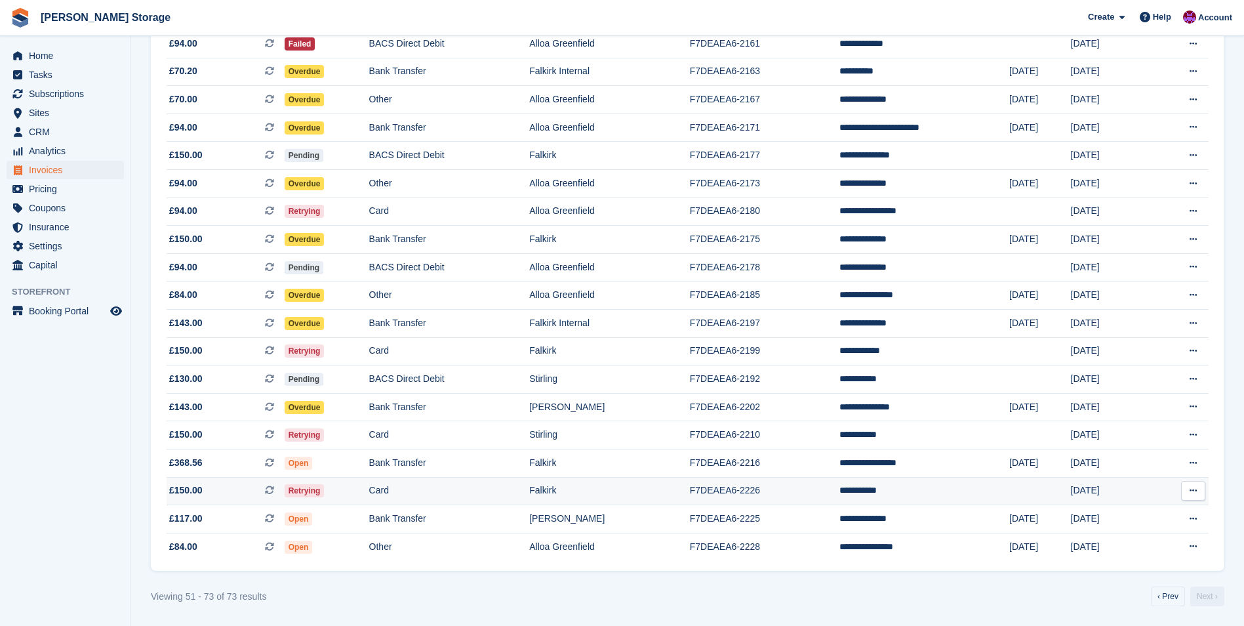
scroll to position [302, 0]
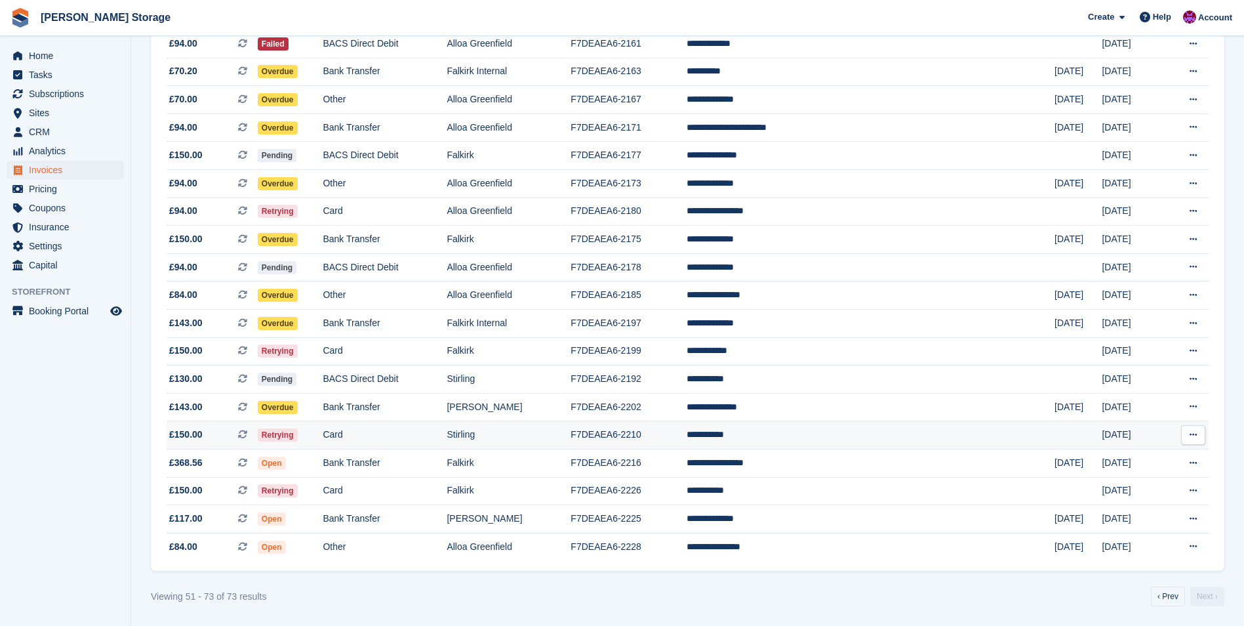
click at [686, 435] on td "F7DEAEA6-2210" at bounding box center [628, 435] width 115 height 28
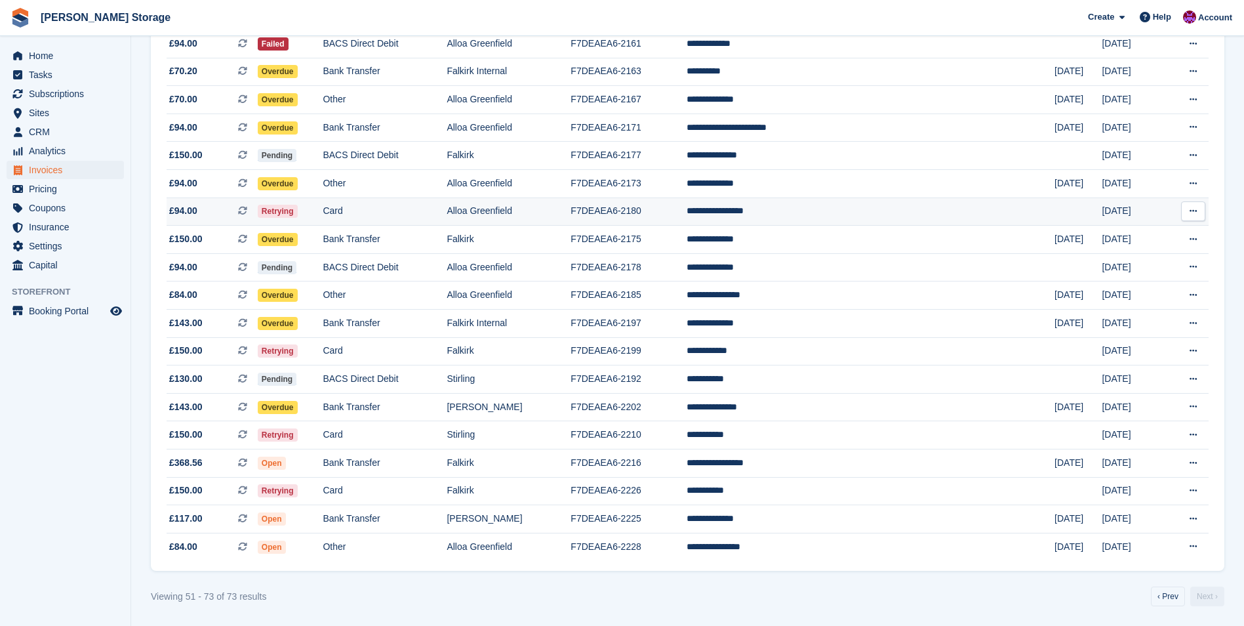
click at [686, 208] on td "F7DEAEA6-2180" at bounding box center [628, 211] width 115 height 28
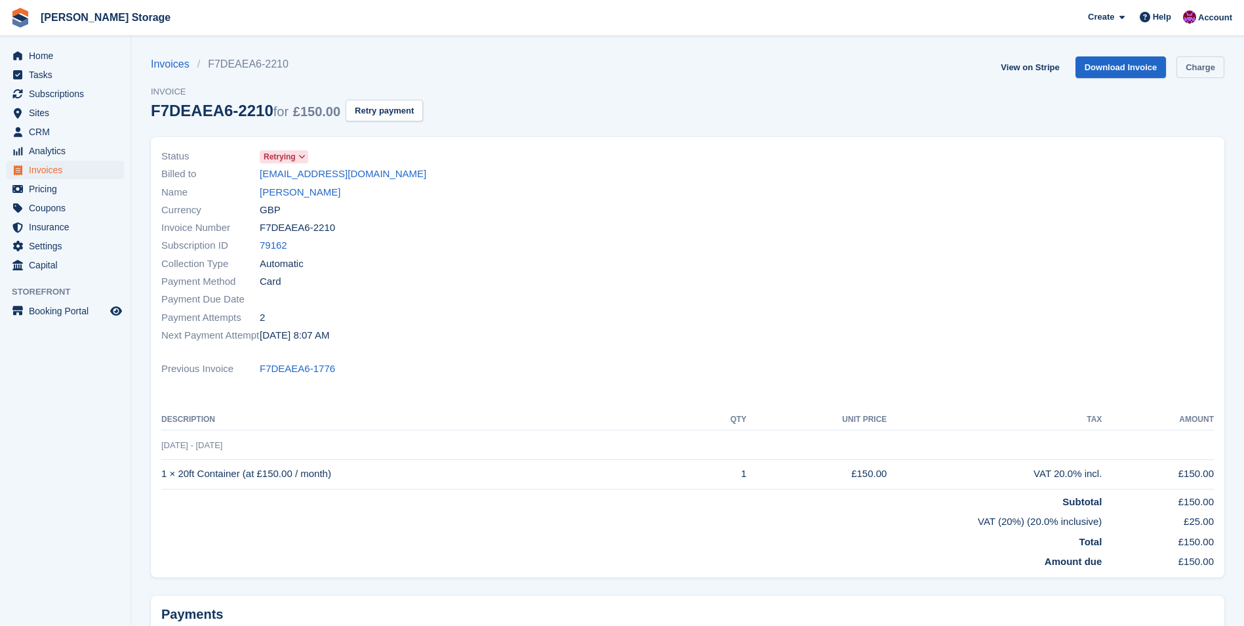
click at [1200, 66] on link "Charge" at bounding box center [1201, 67] width 48 height 22
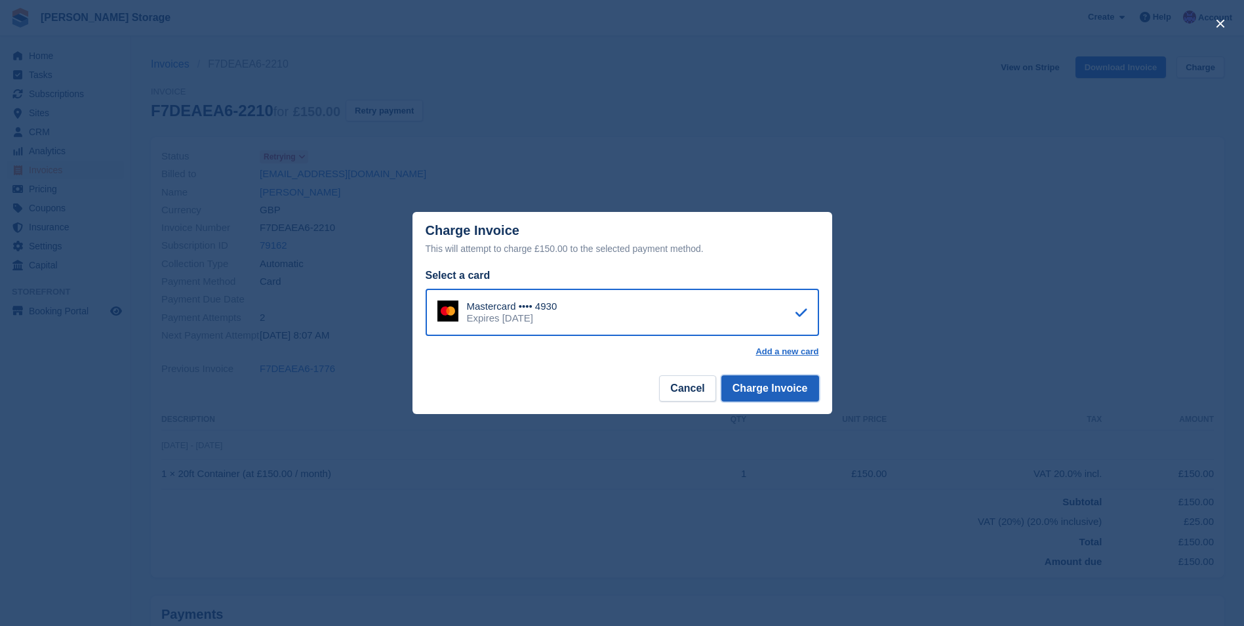
click at [792, 392] on button "Charge Invoice" at bounding box center [770, 388] width 98 height 26
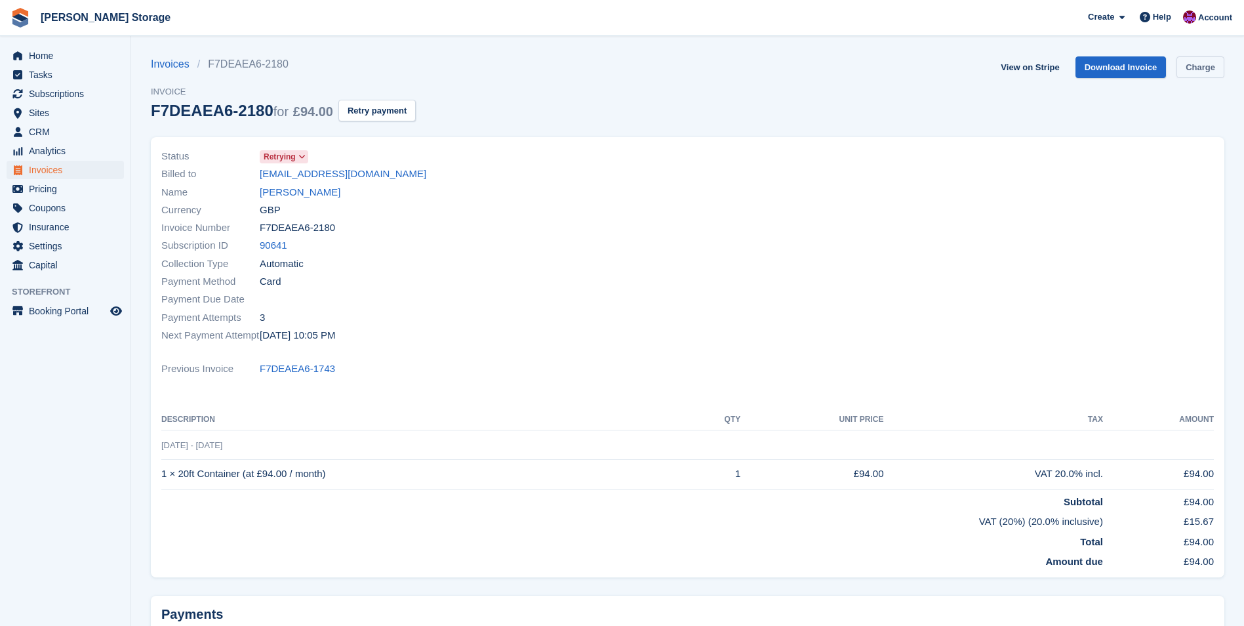
click at [1208, 66] on link "Charge" at bounding box center [1201, 67] width 48 height 22
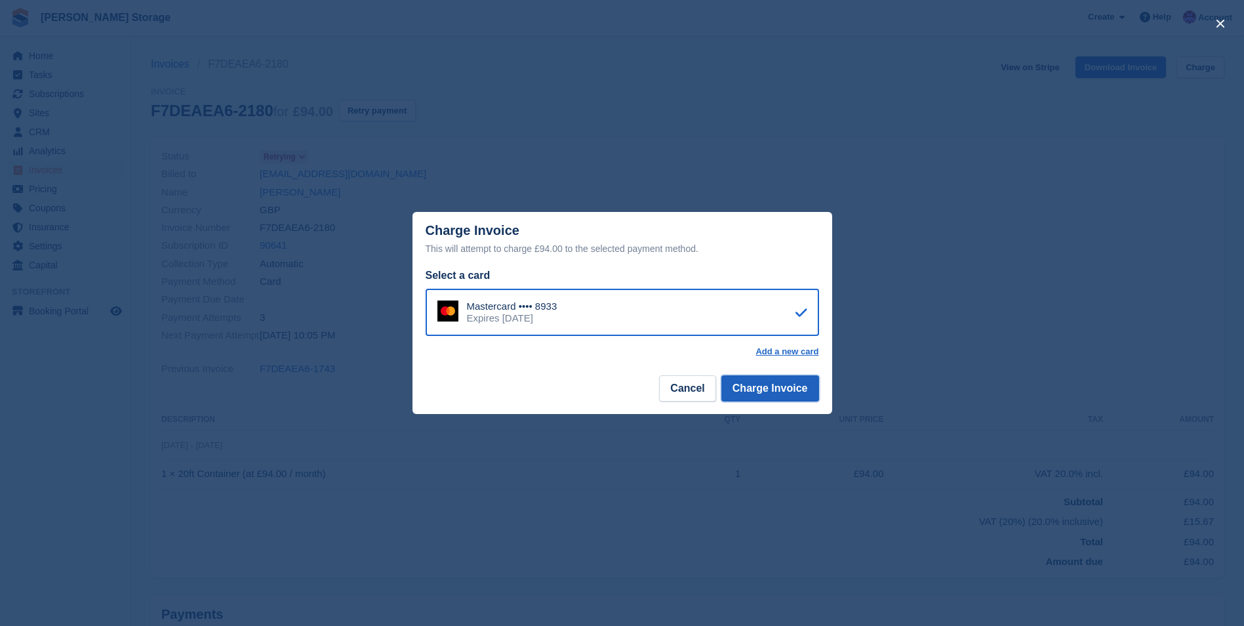
click at [801, 384] on button "Charge Invoice" at bounding box center [770, 388] width 98 height 26
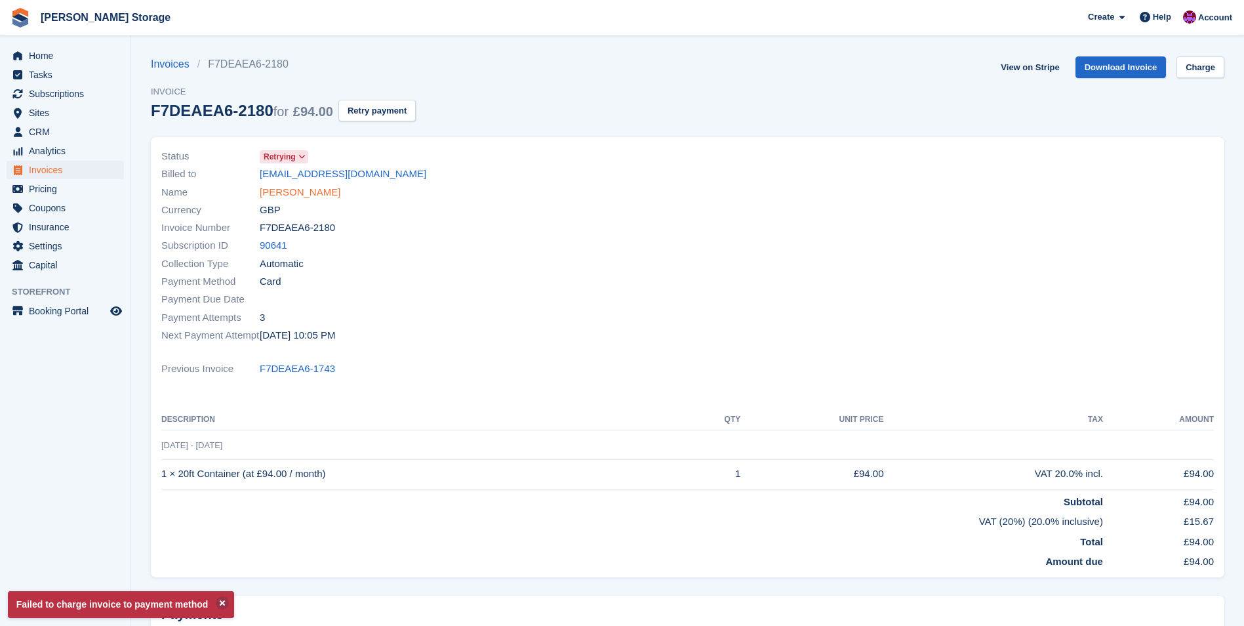
click at [329, 195] on link "[PERSON_NAME]" at bounding box center [300, 192] width 81 height 15
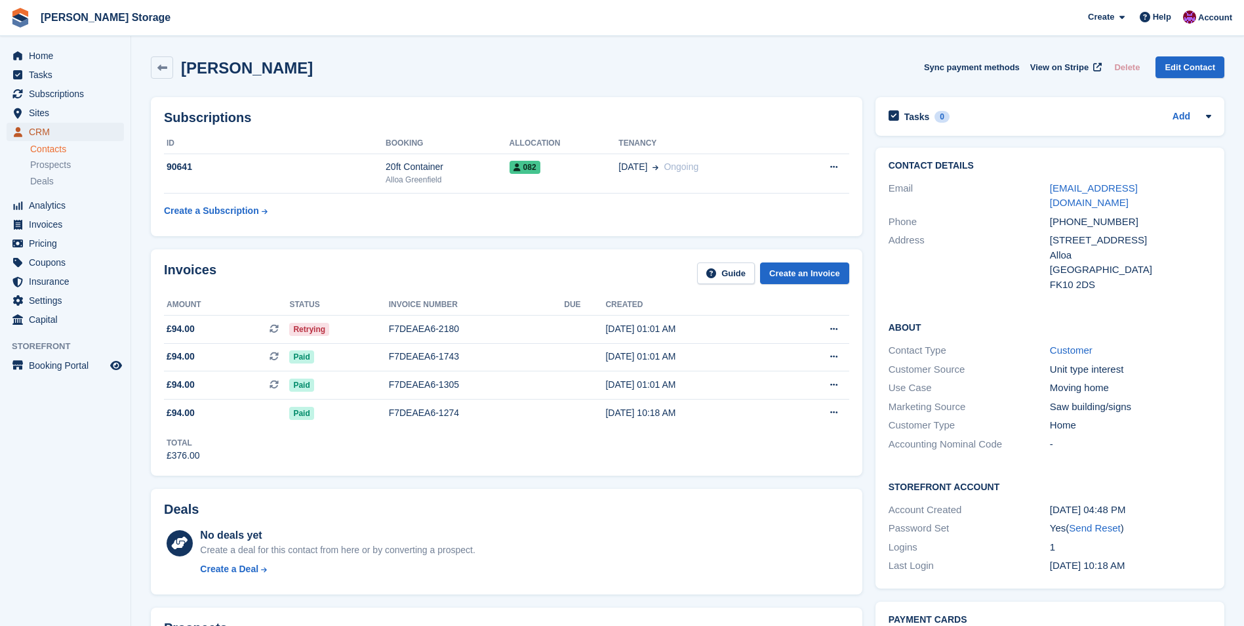
drag, startPoint x: 32, startPoint y: 126, endPoint x: 52, endPoint y: 126, distance: 19.7
click at [33, 125] on span "CRM" at bounding box center [68, 132] width 79 height 18
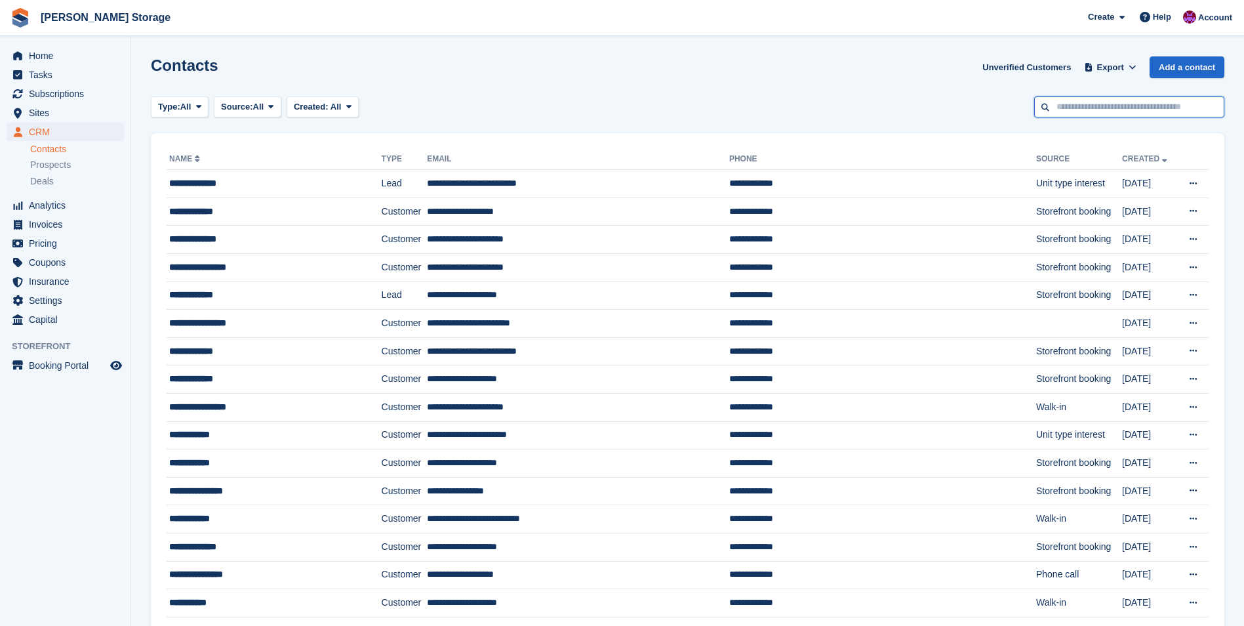
click at [1075, 109] on input "text" at bounding box center [1129, 107] width 190 height 22
type input "***"
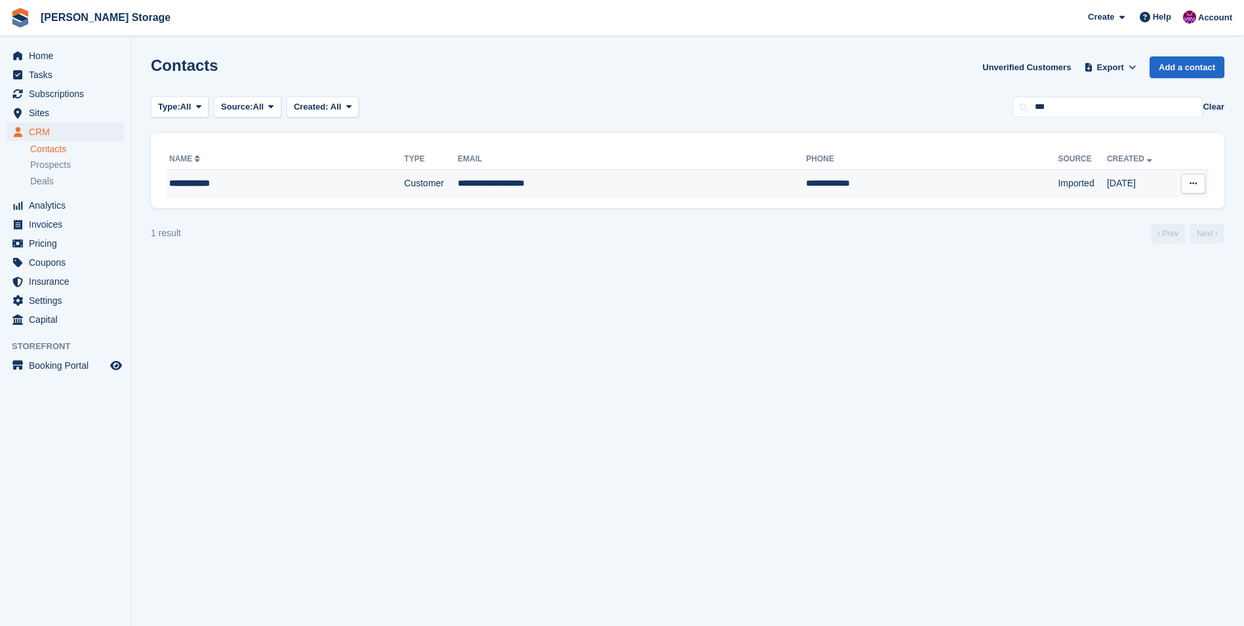
click at [518, 193] on td "**********" at bounding box center [632, 184] width 348 height 28
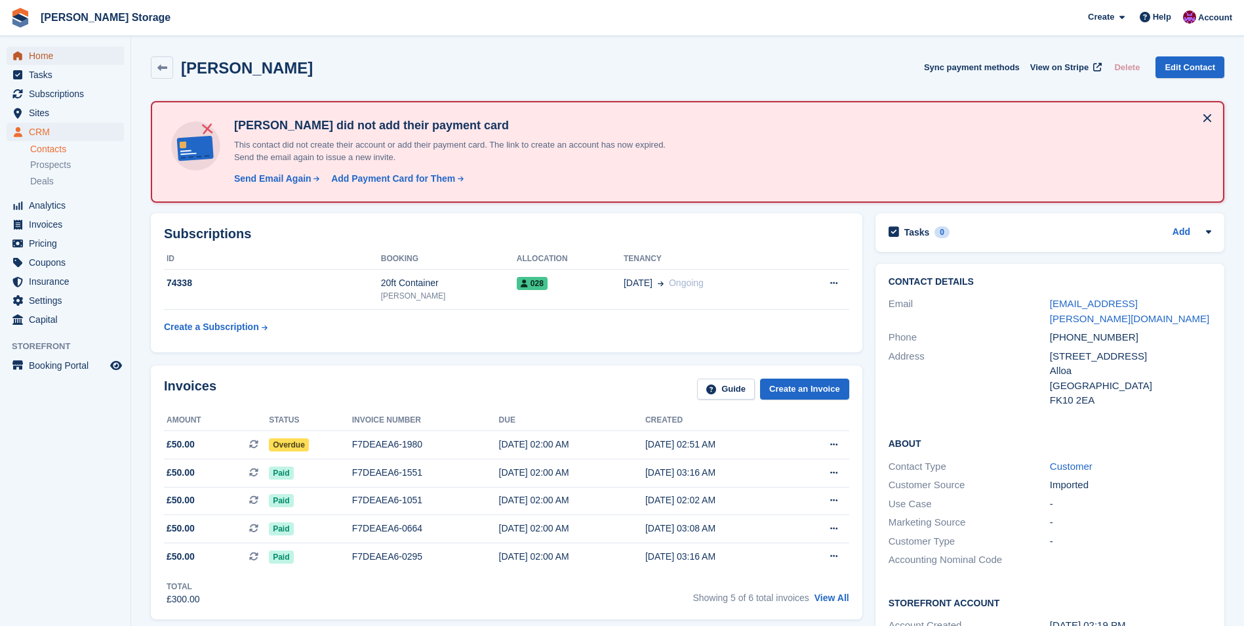
click at [31, 56] on span "Home" at bounding box center [68, 56] width 79 height 18
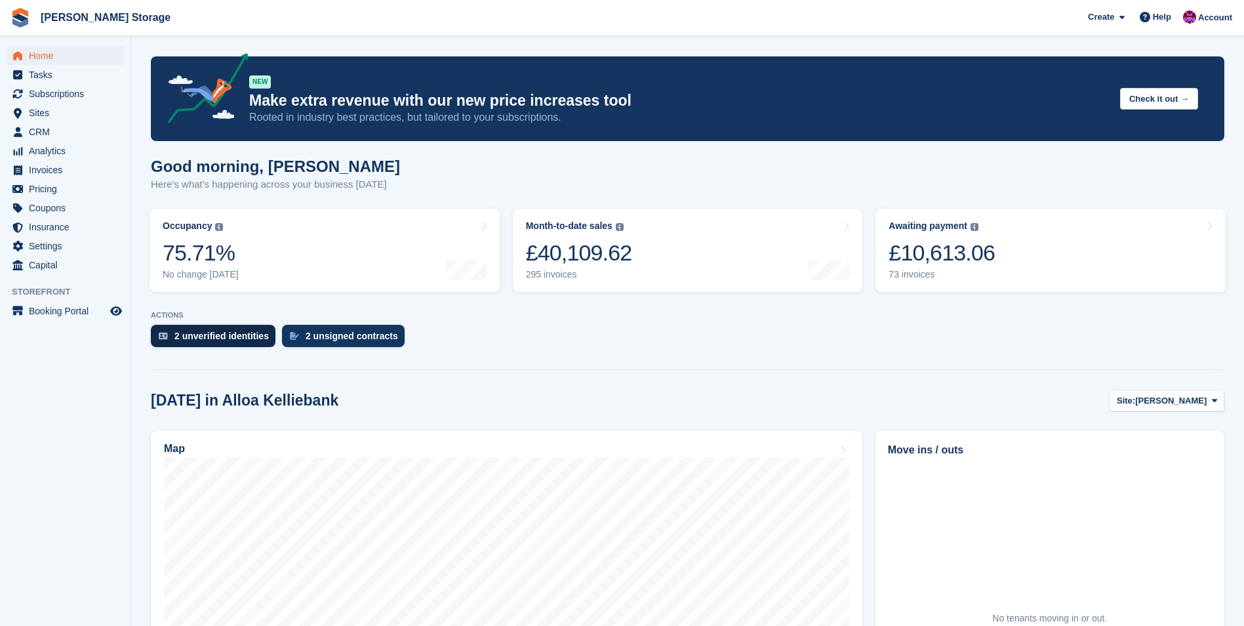
click at [247, 341] on div "2 unverified identities" at bounding box center [221, 336] width 94 height 10
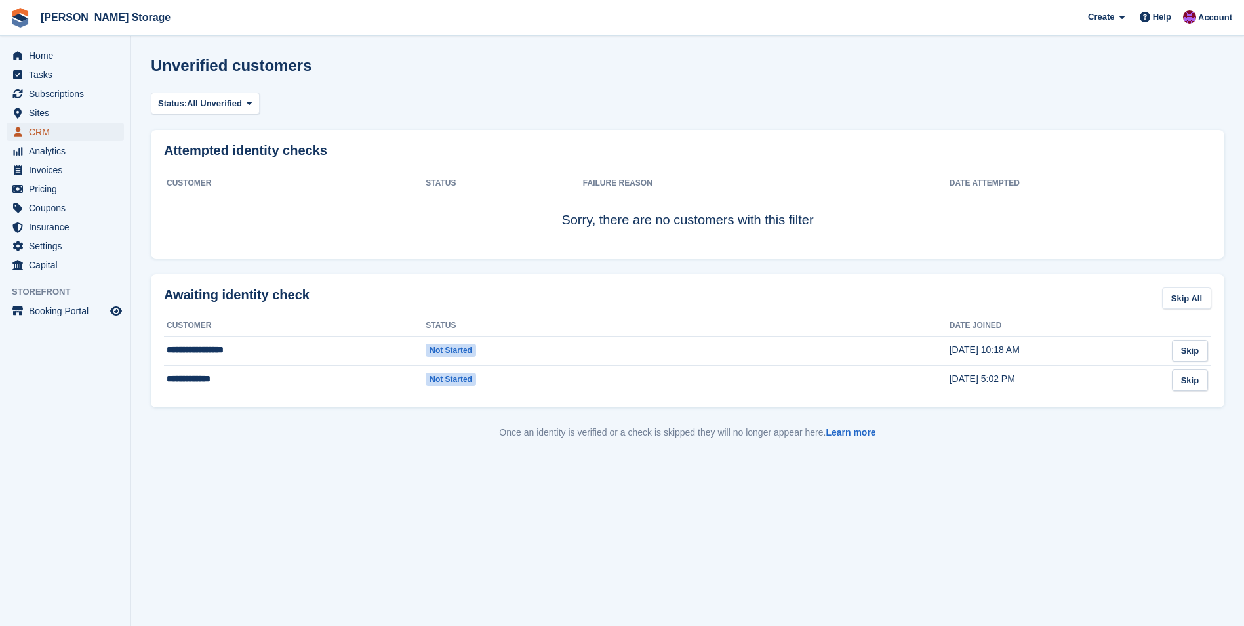
click at [44, 134] on span "CRM" at bounding box center [68, 132] width 79 height 18
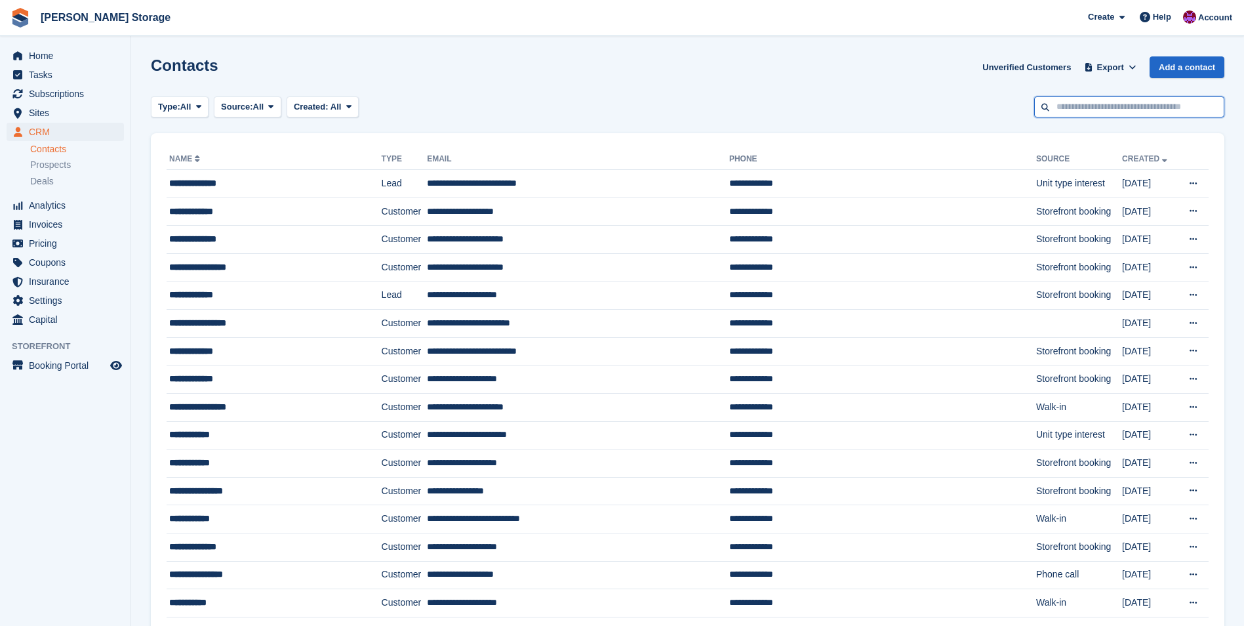
click at [1070, 104] on input "text" at bounding box center [1129, 107] width 190 height 22
type input "****"
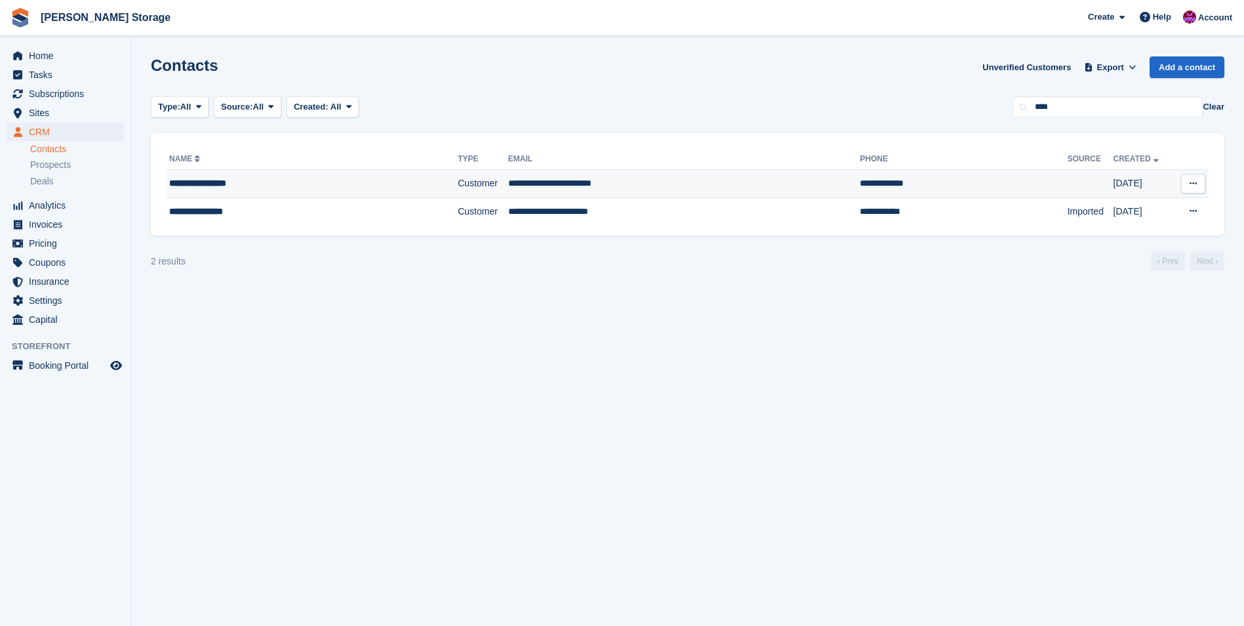
click at [511, 189] on td "**********" at bounding box center [684, 184] width 352 height 28
